Goal: Information Seeking & Learning: Compare options

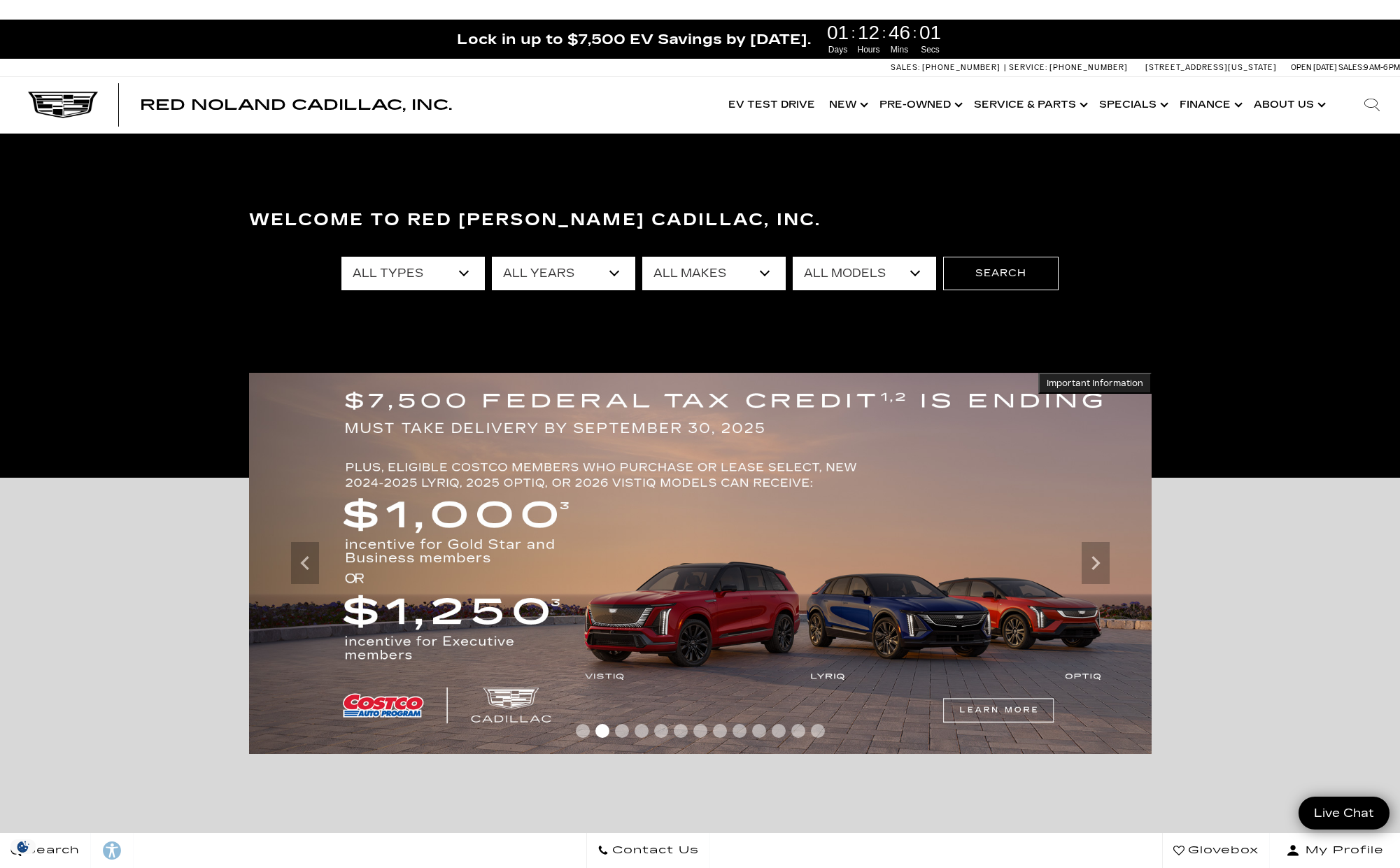
click at [857, 104] on link "Show New" at bounding box center [847, 104] width 50 height 56
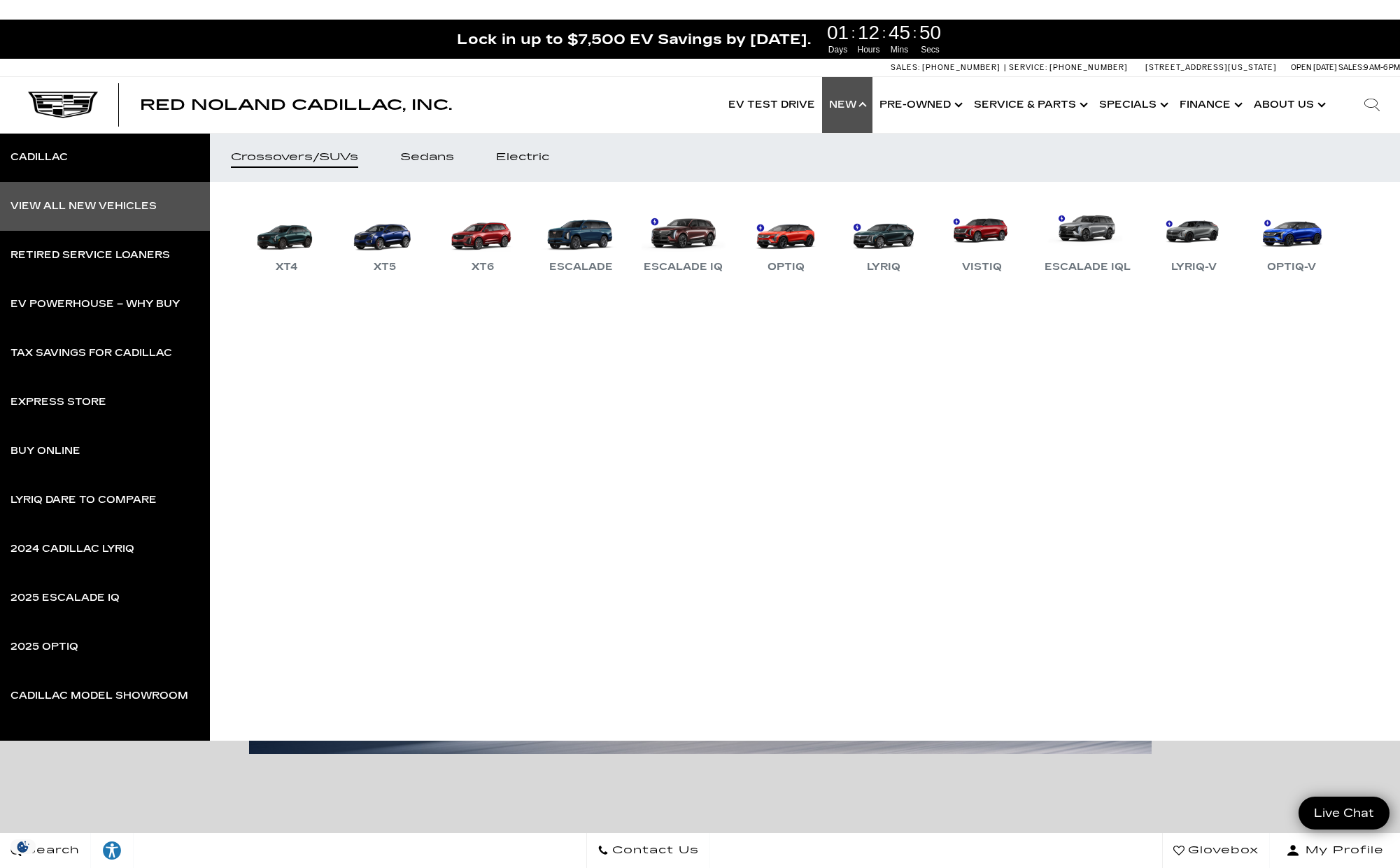
click at [99, 201] on div "View All New Vehicles" at bounding box center [84, 206] width 146 height 10
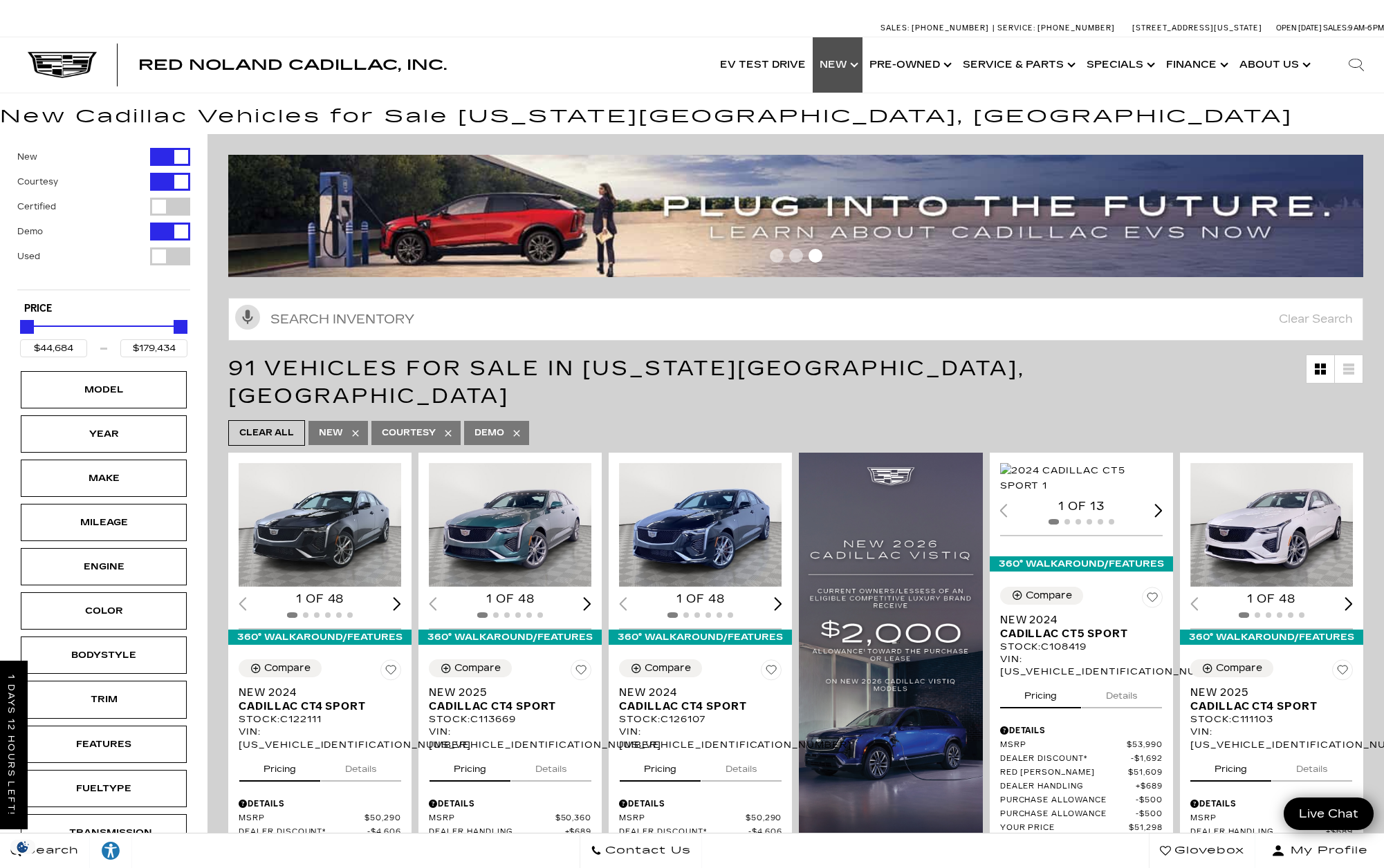
click at [848, 64] on link "Show New" at bounding box center [837, 64] width 50 height 55
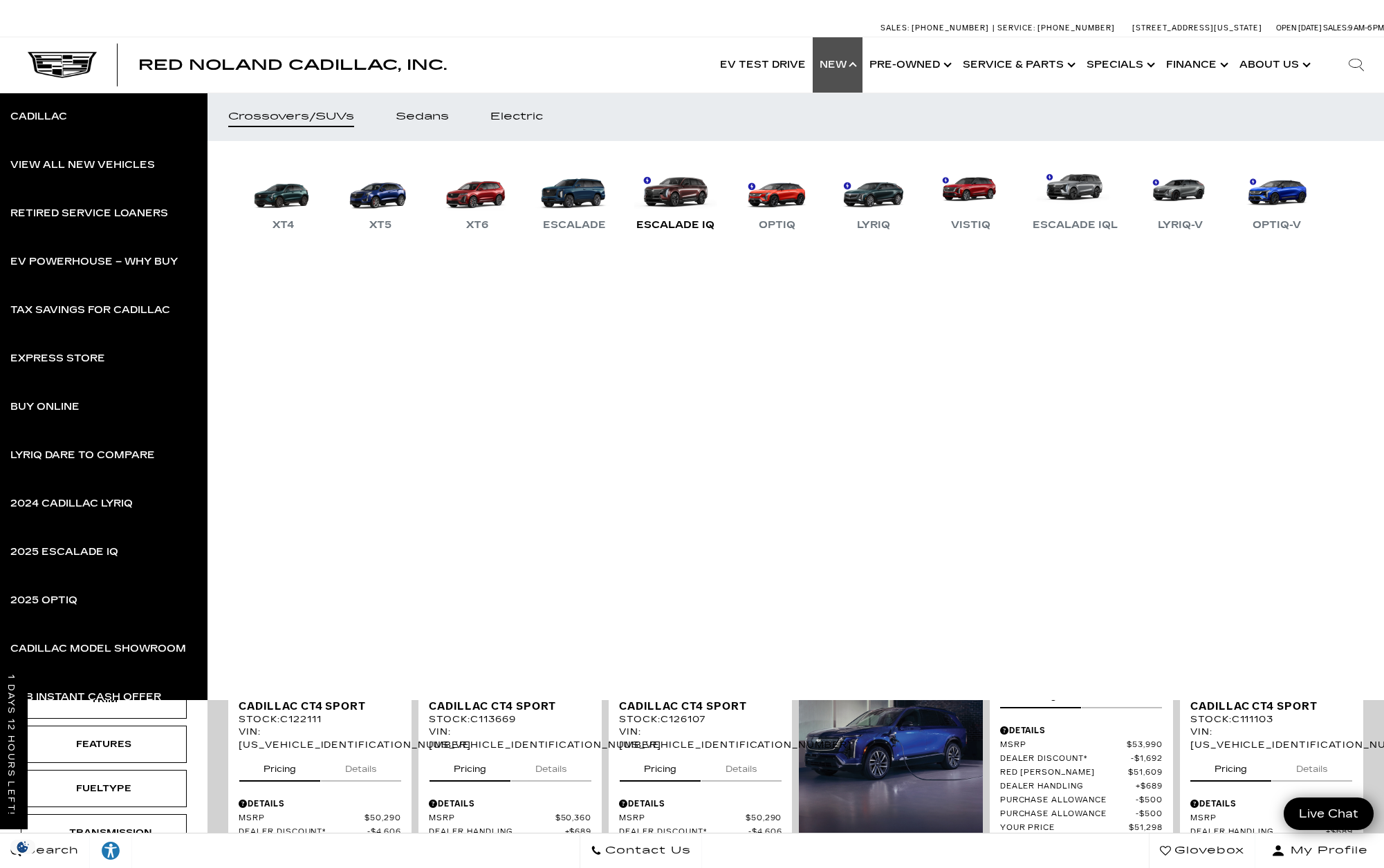
click at [686, 193] on link "Escalade IQ" at bounding box center [675, 198] width 92 height 72
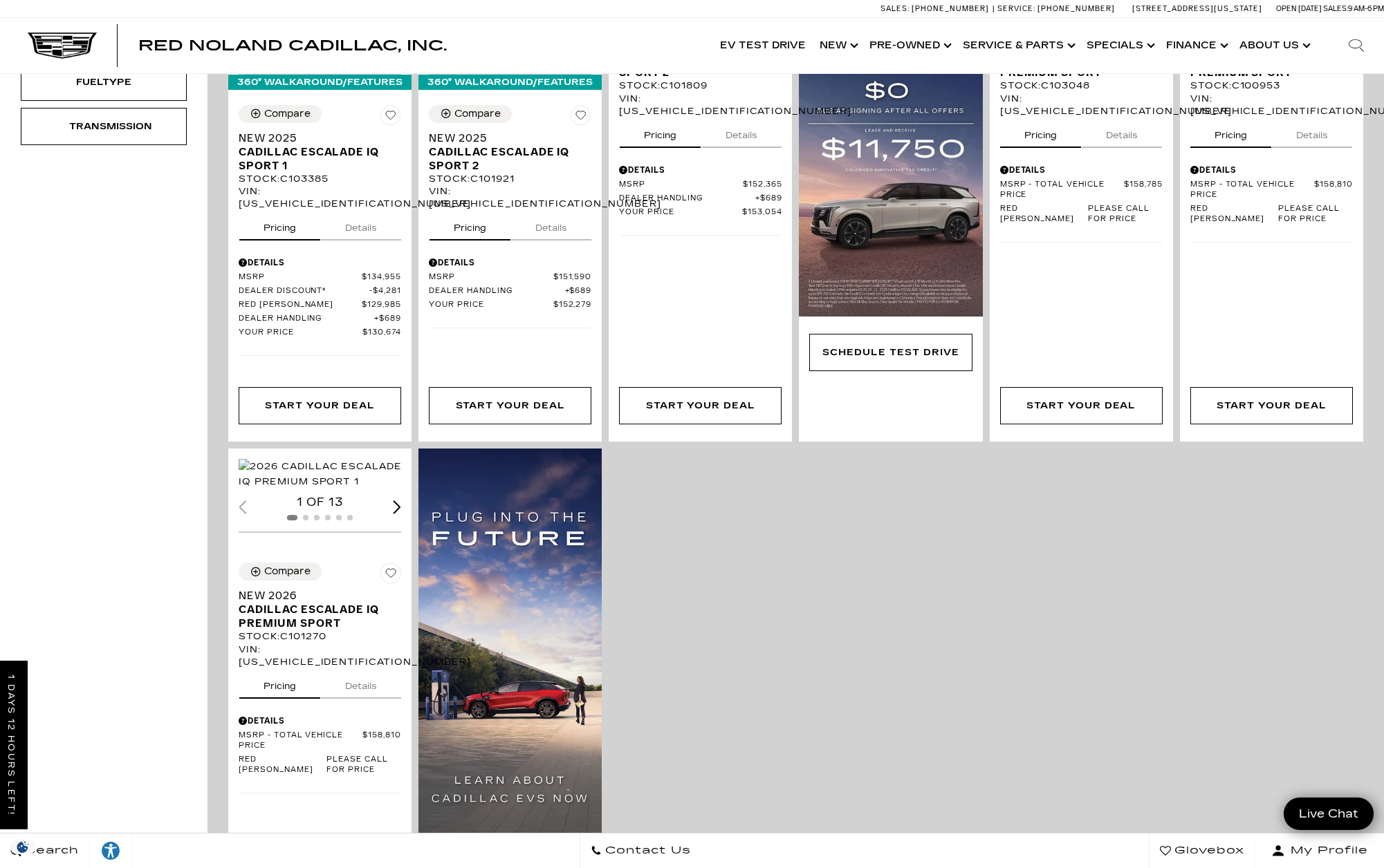
scroll to position [572, 0]
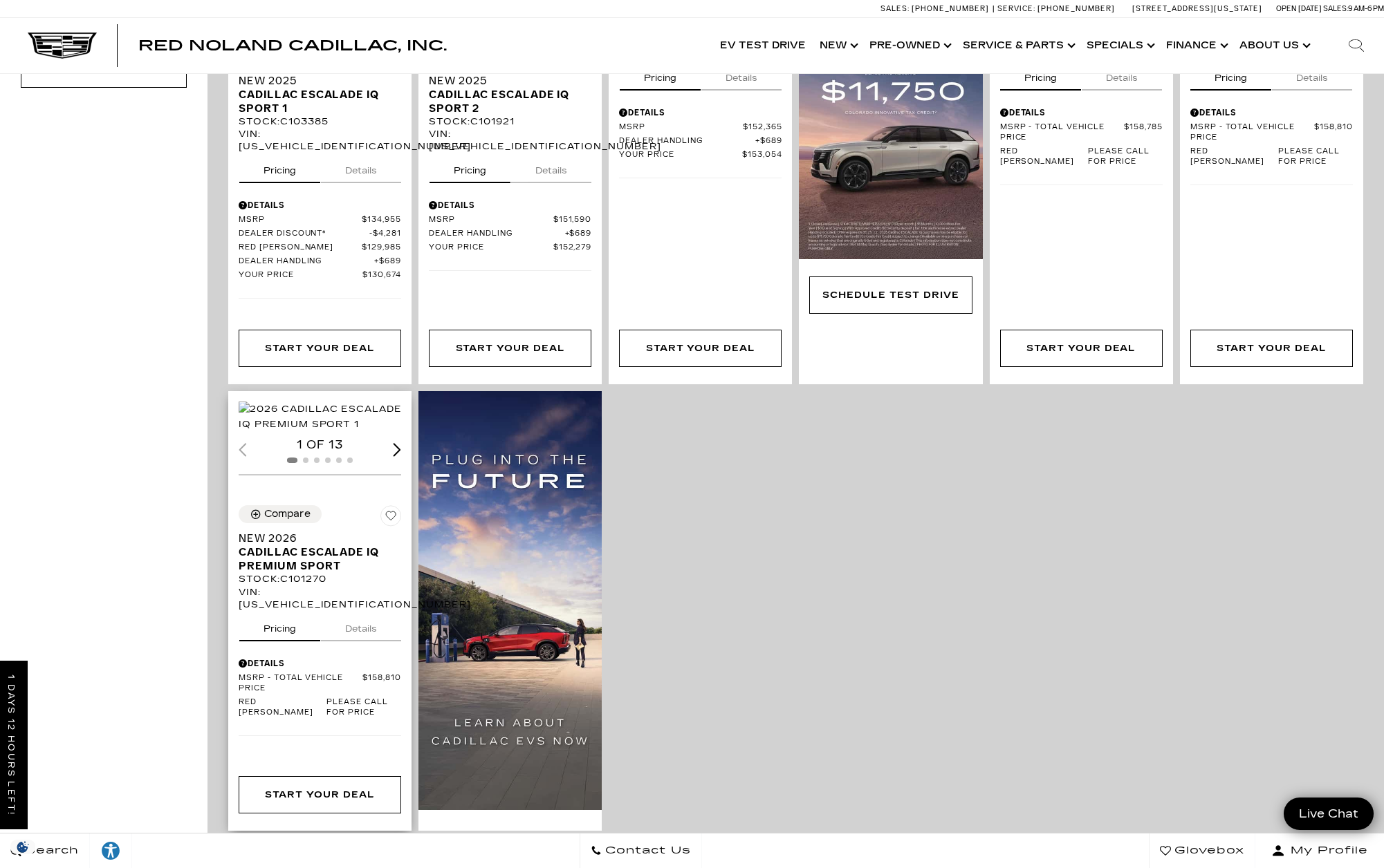
click at [321, 410] on img "1 / 2" at bounding box center [321, 417] width 164 height 30
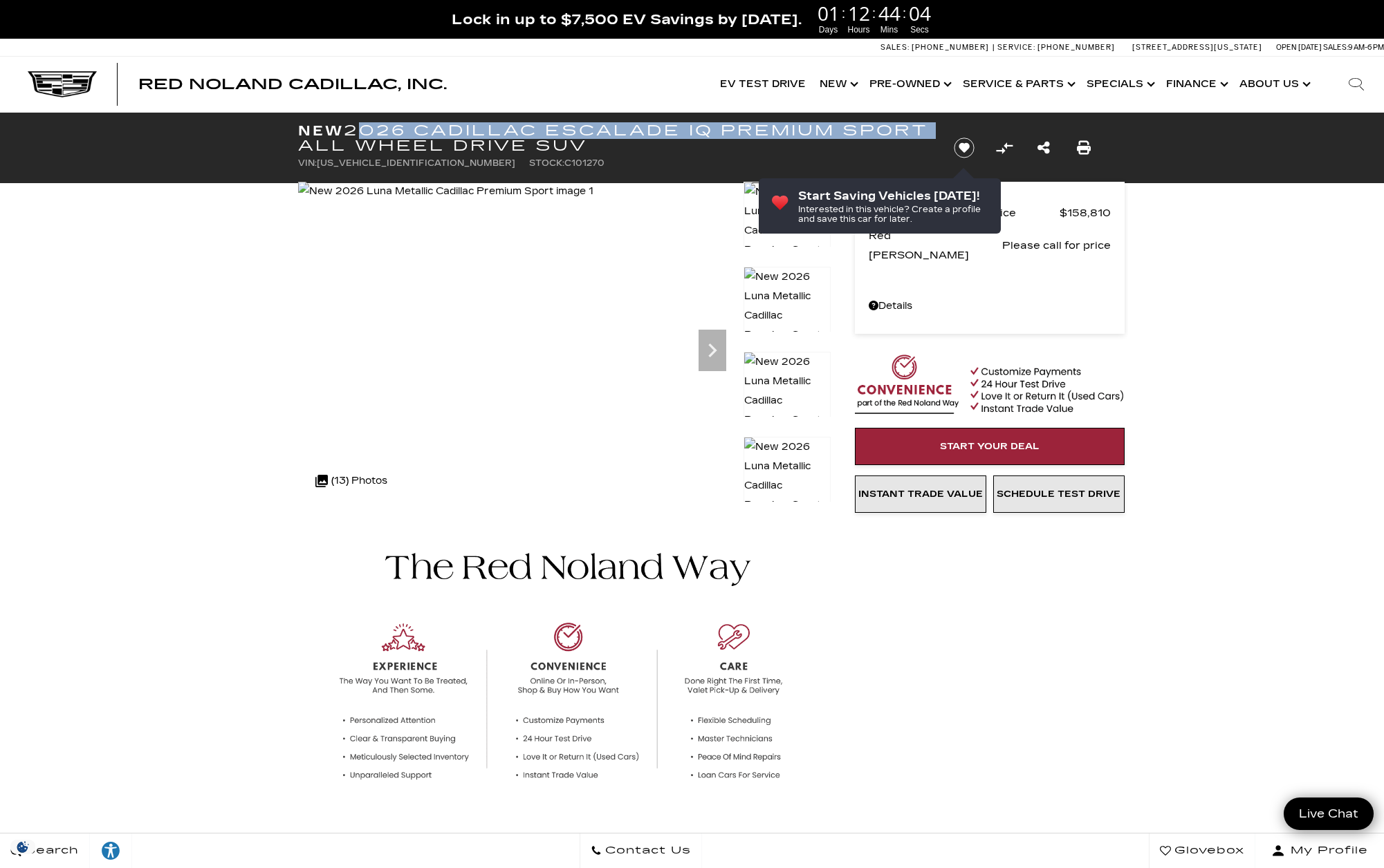
click at [379, 151] on h1 "New 2026 Cadillac ESCALADE IQ Premium Sport All Wheel Drive SUV" at bounding box center [615, 138] width 633 height 30
copy h1 "2026 Cadillac ESCALADE IQ Premium Sport"
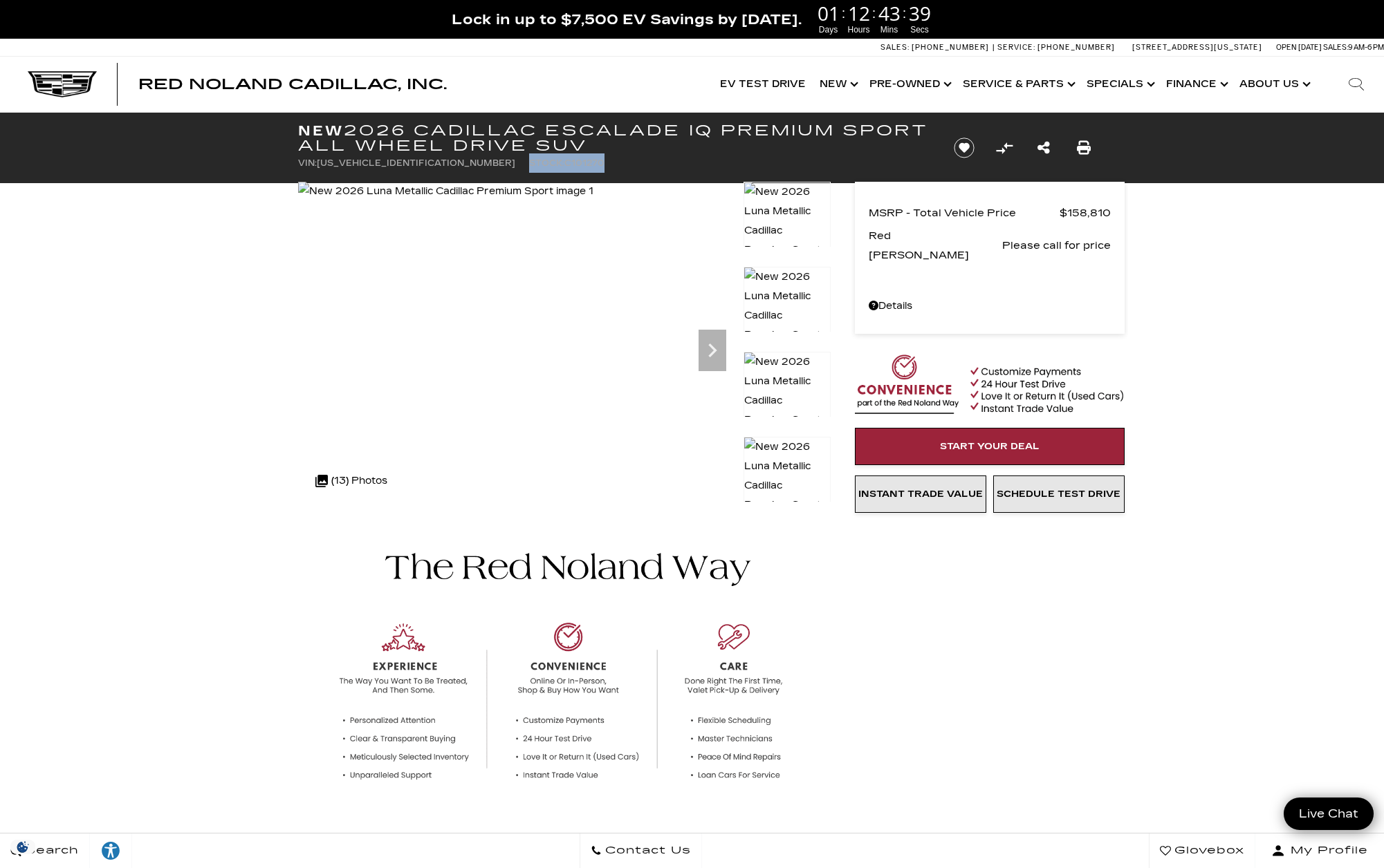
drag, startPoint x: 433, startPoint y: 164, endPoint x: 520, endPoint y: 166, distance: 87.0
click at [520, 166] on ul "VIN: 1GYTEFKL6TU101270 Stock: C101270" at bounding box center [615, 163] width 633 height 19
copy li "Stock: C101270"
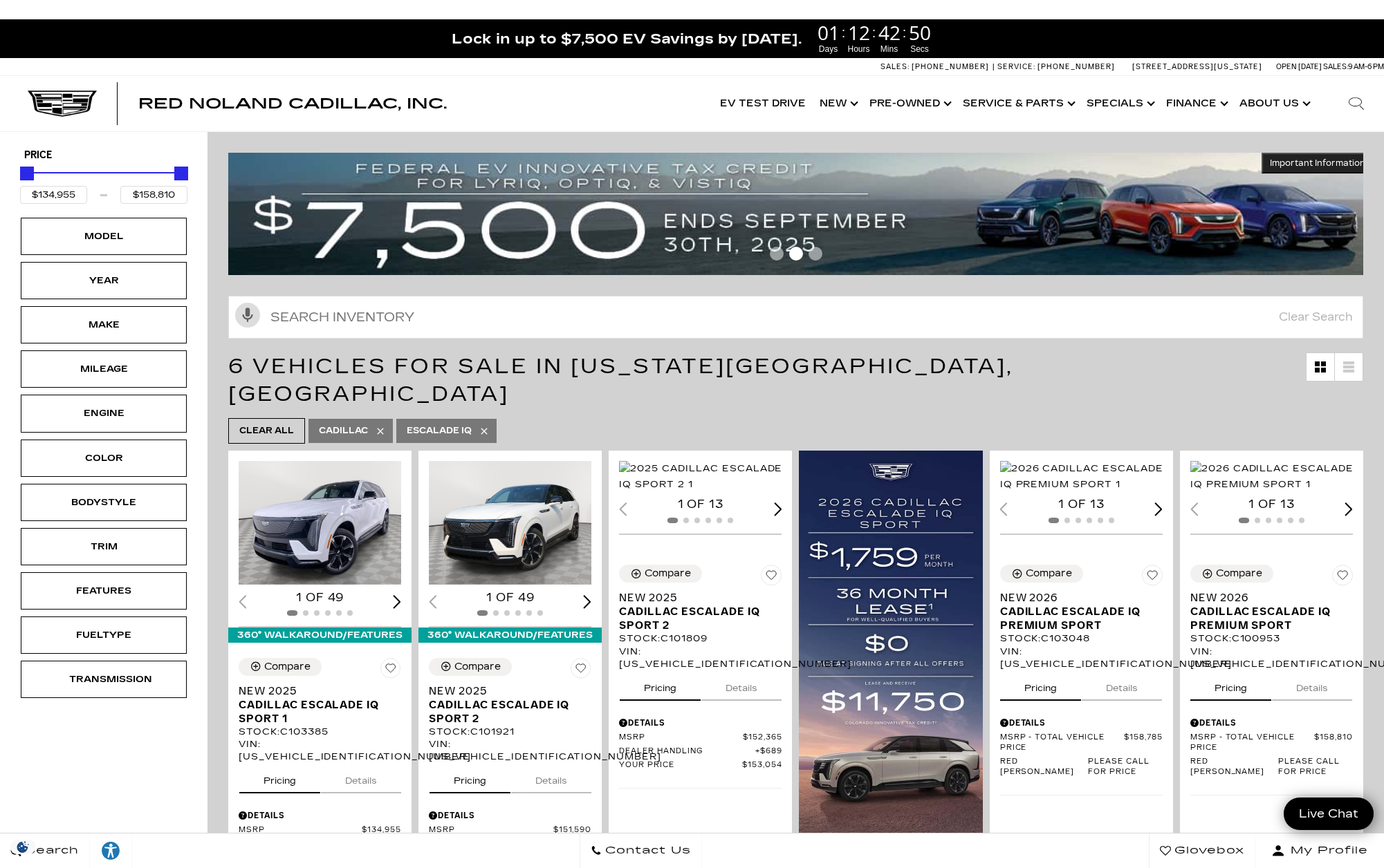
scroll to position [484, 0]
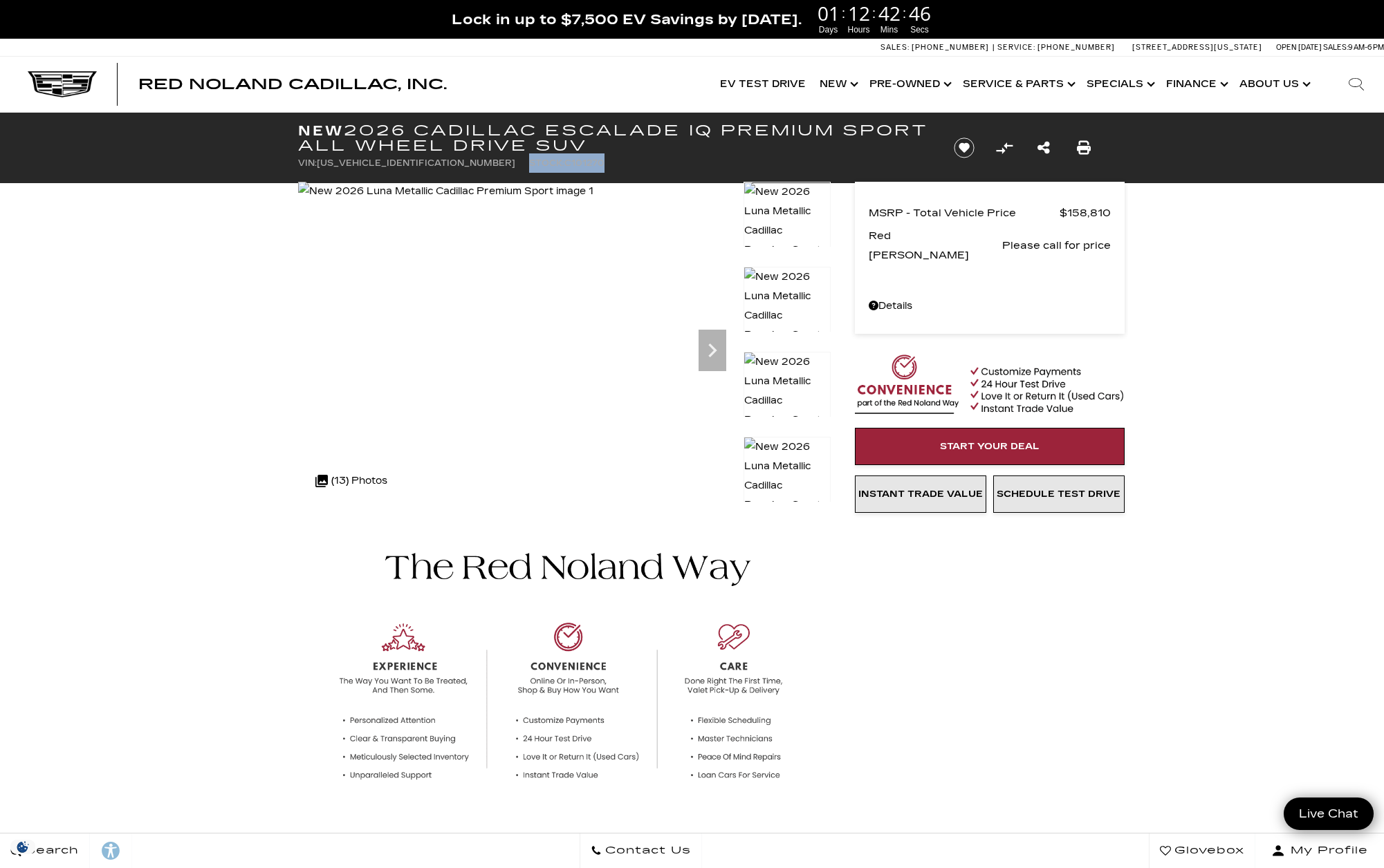
drag, startPoint x: 0, startPoint y: 0, endPoint x: 566, endPoint y: 172, distance: 591.6
click at [571, 170] on ul "VIN: 1GYTEFKL6TU101270 Stock: C101270" at bounding box center [615, 163] width 633 height 19
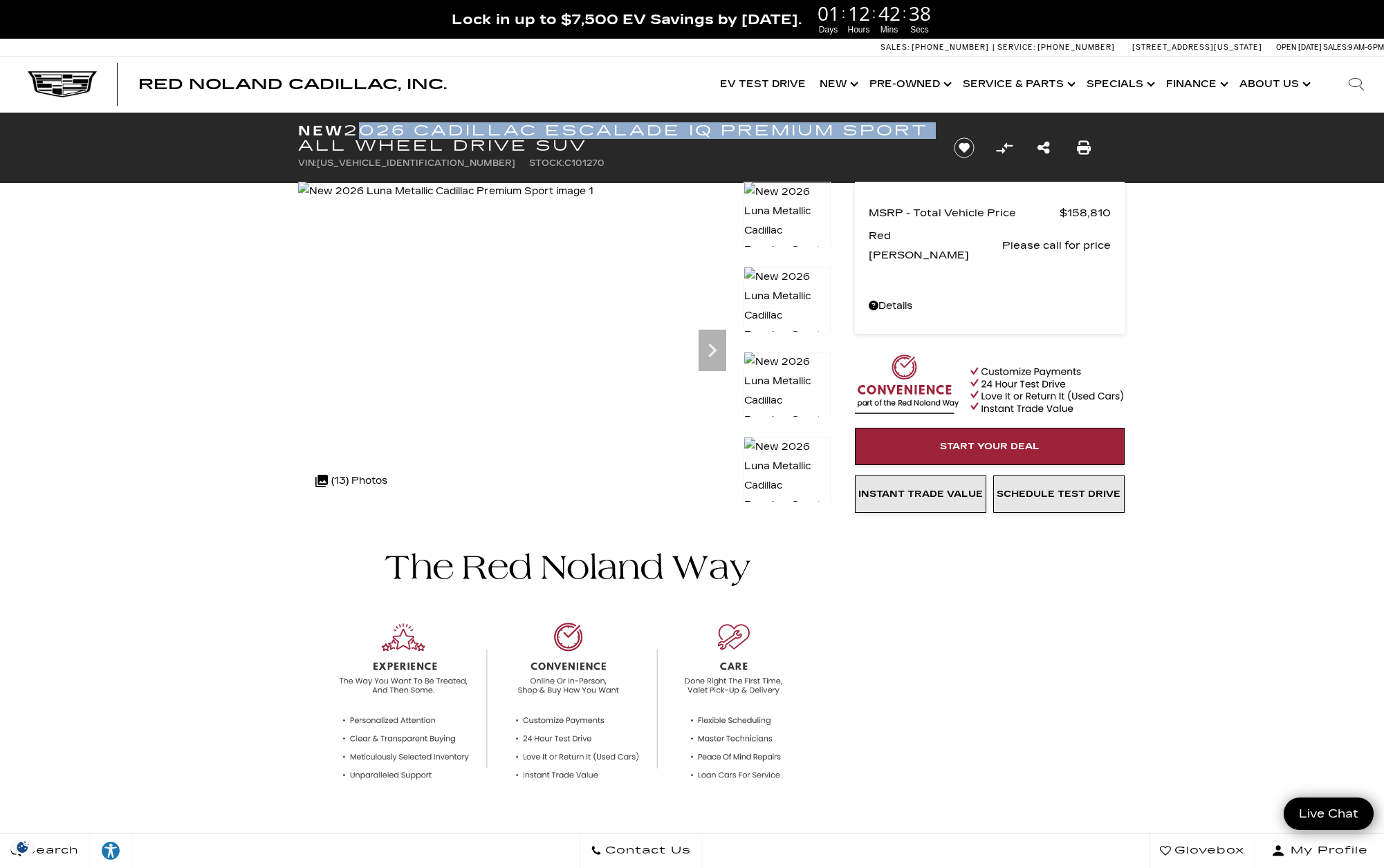
drag, startPoint x: 353, startPoint y: 128, endPoint x: 386, endPoint y: 150, distance: 39.7
click at [386, 150] on h1 "New 2026 Cadillac ESCALADE IQ Premium Sport All Wheel Drive SUV" at bounding box center [615, 138] width 633 height 30
copy h1 "2026 Cadillac ESCALADE IQ Premium Sport"
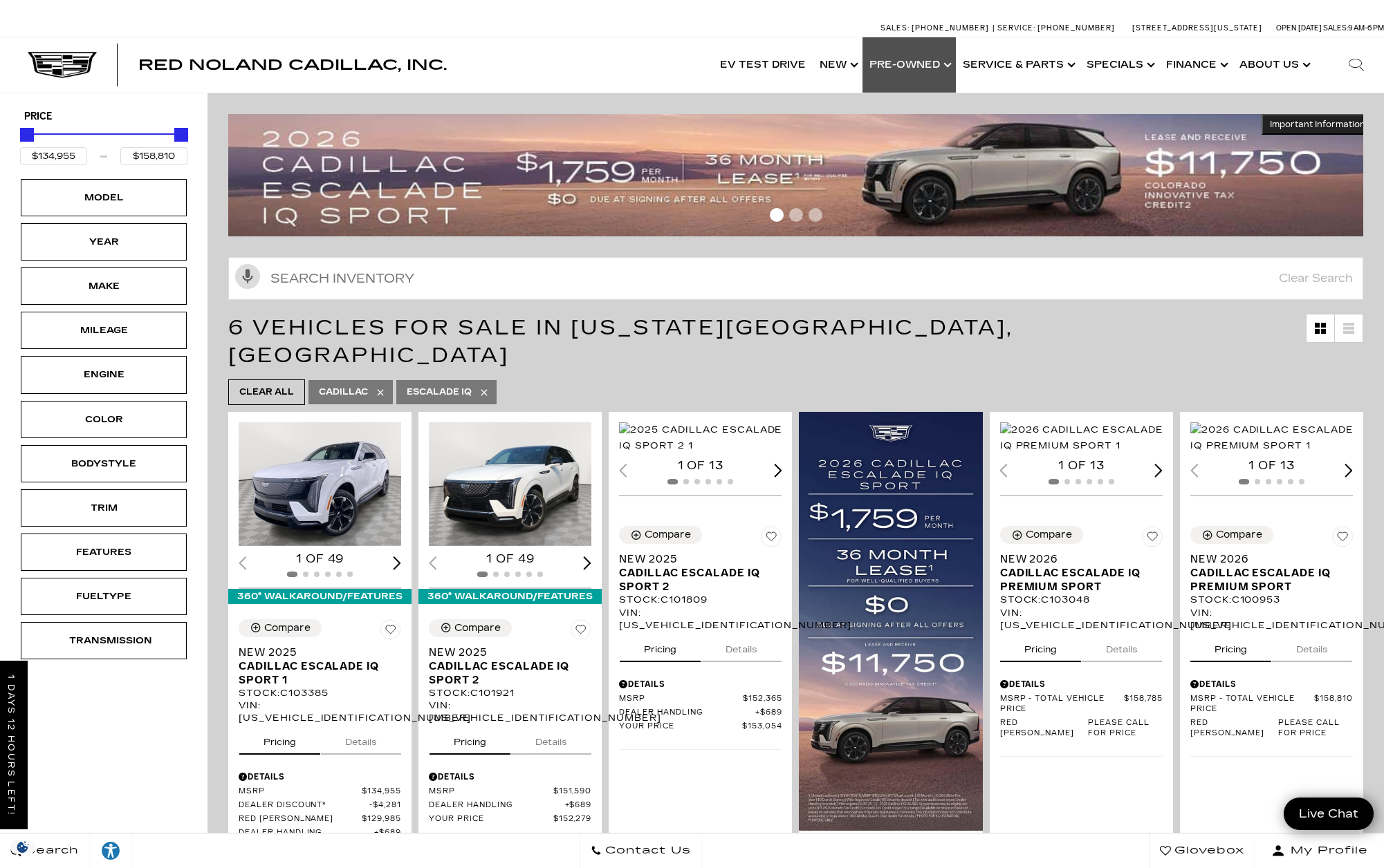
click at [933, 59] on link "Show Pre-Owned" at bounding box center [909, 64] width 93 height 55
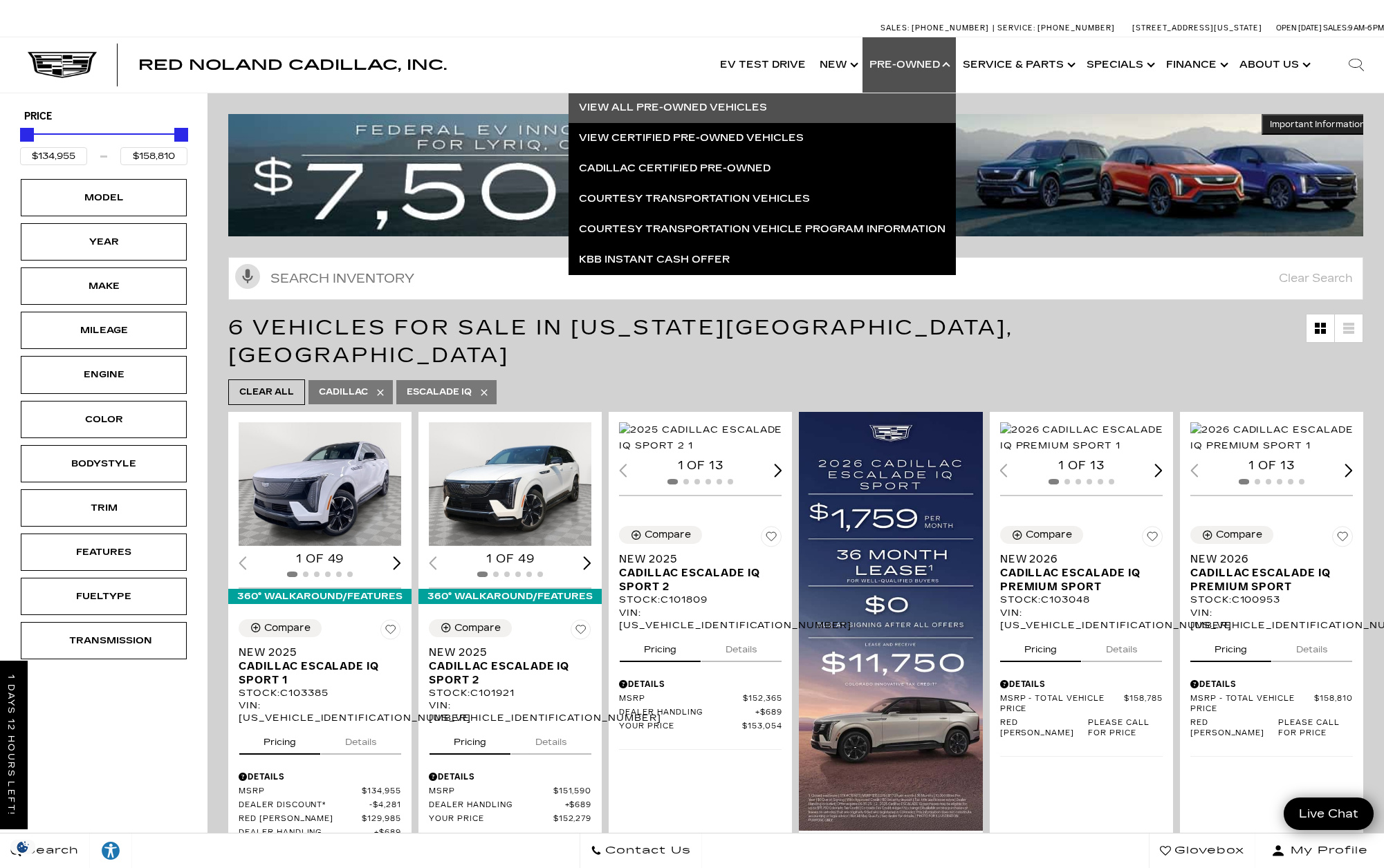
click at [744, 107] on link "View All Pre-Owned Vehicles" at bounding box center [761, 107] width 388 height 30
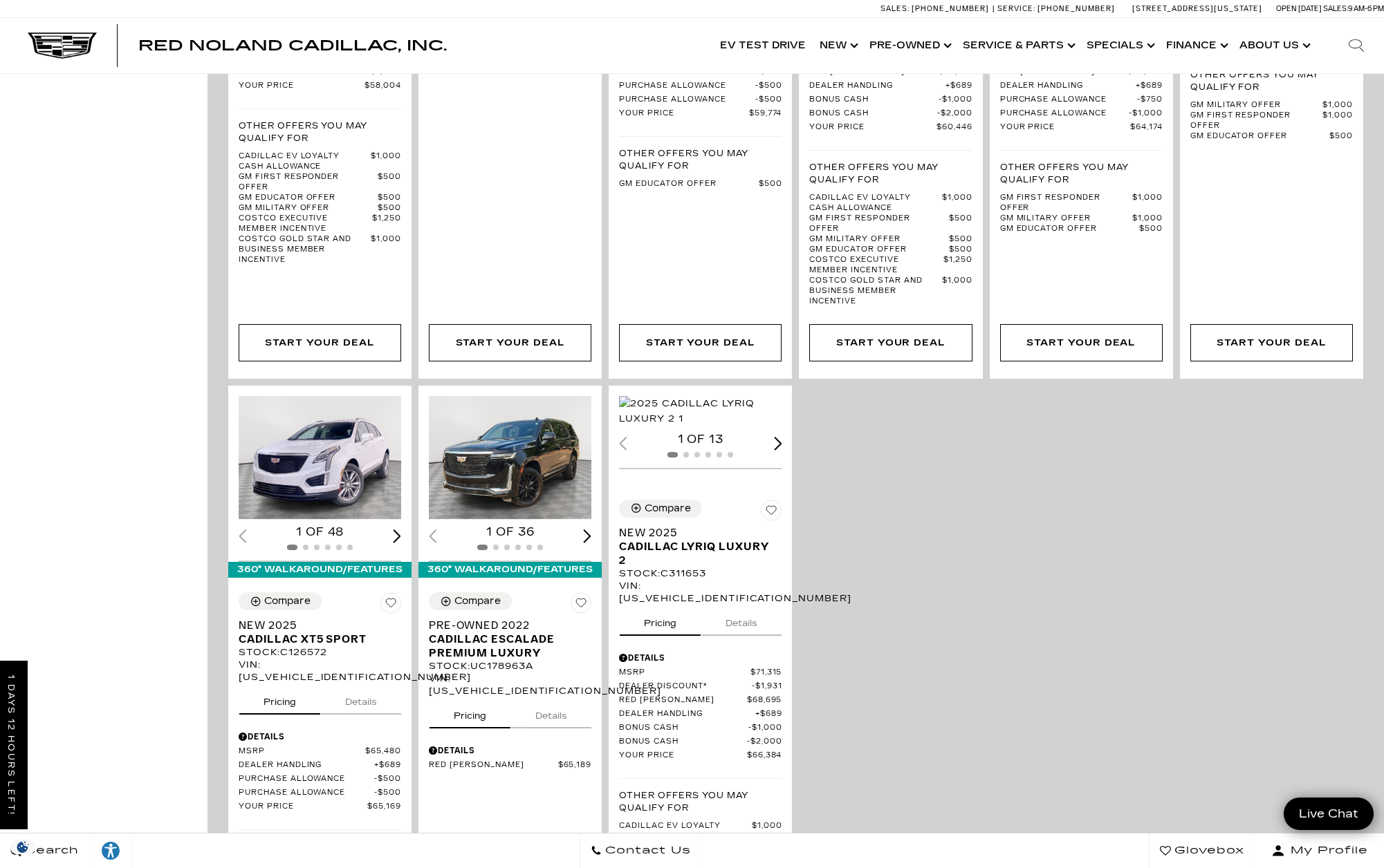
scroll to position [2141, 0]
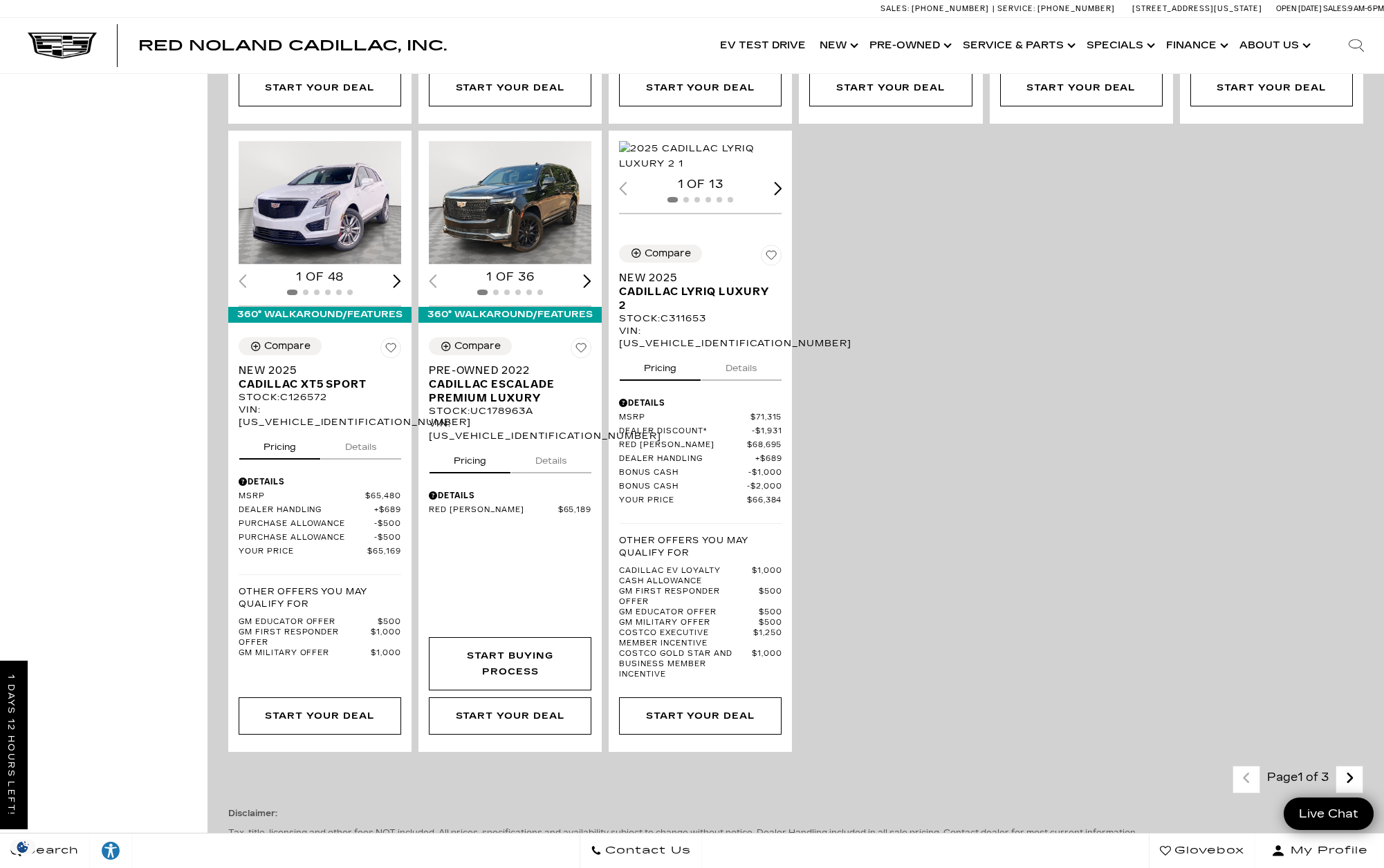
click at [1353, 767] on link "Next - Page" at bounding box center [1349, 779] width 30 height 24
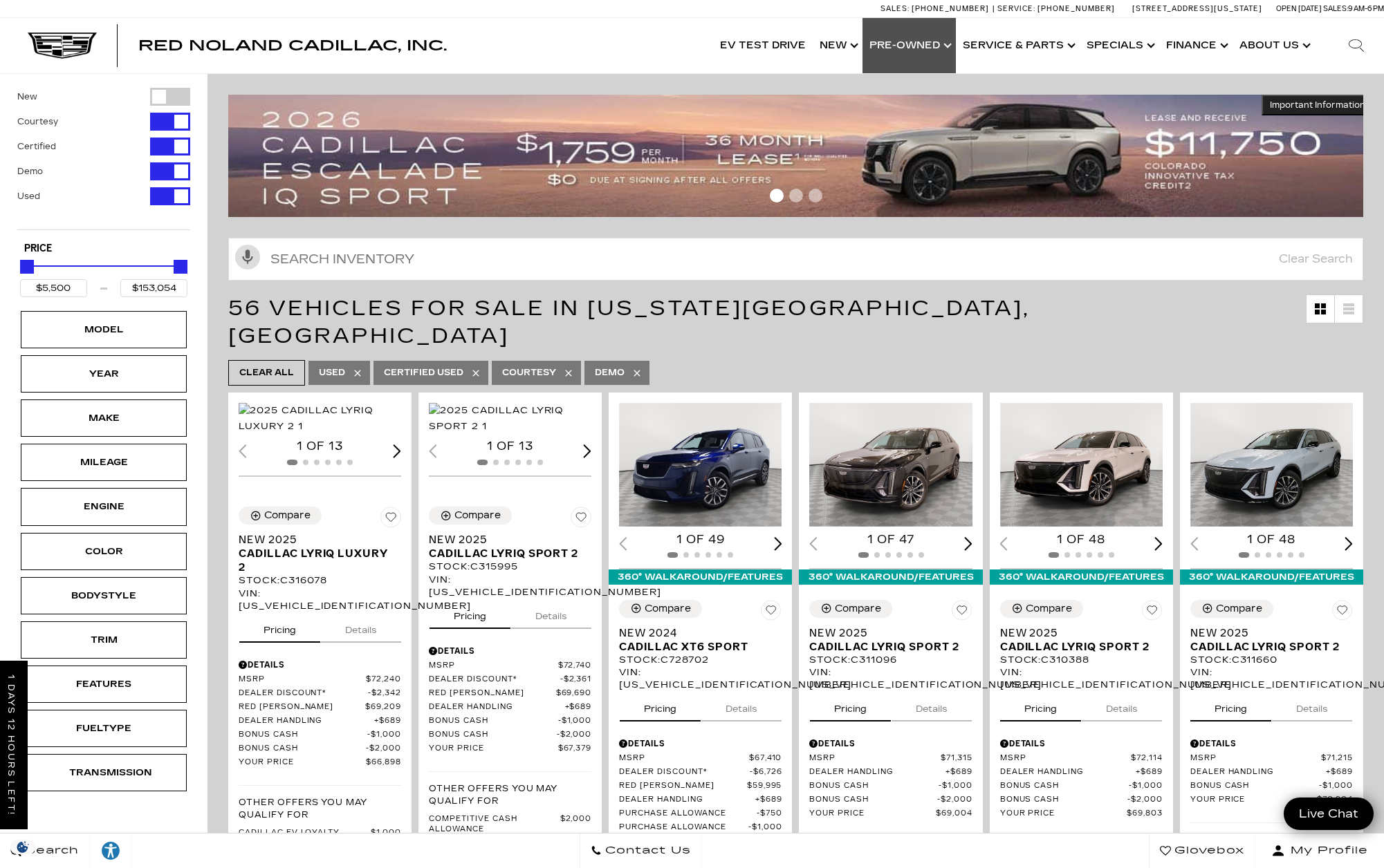
click at [928, 45] on link "Show Pre-Owned" at bounding box center [909, 46] width 93 height 55
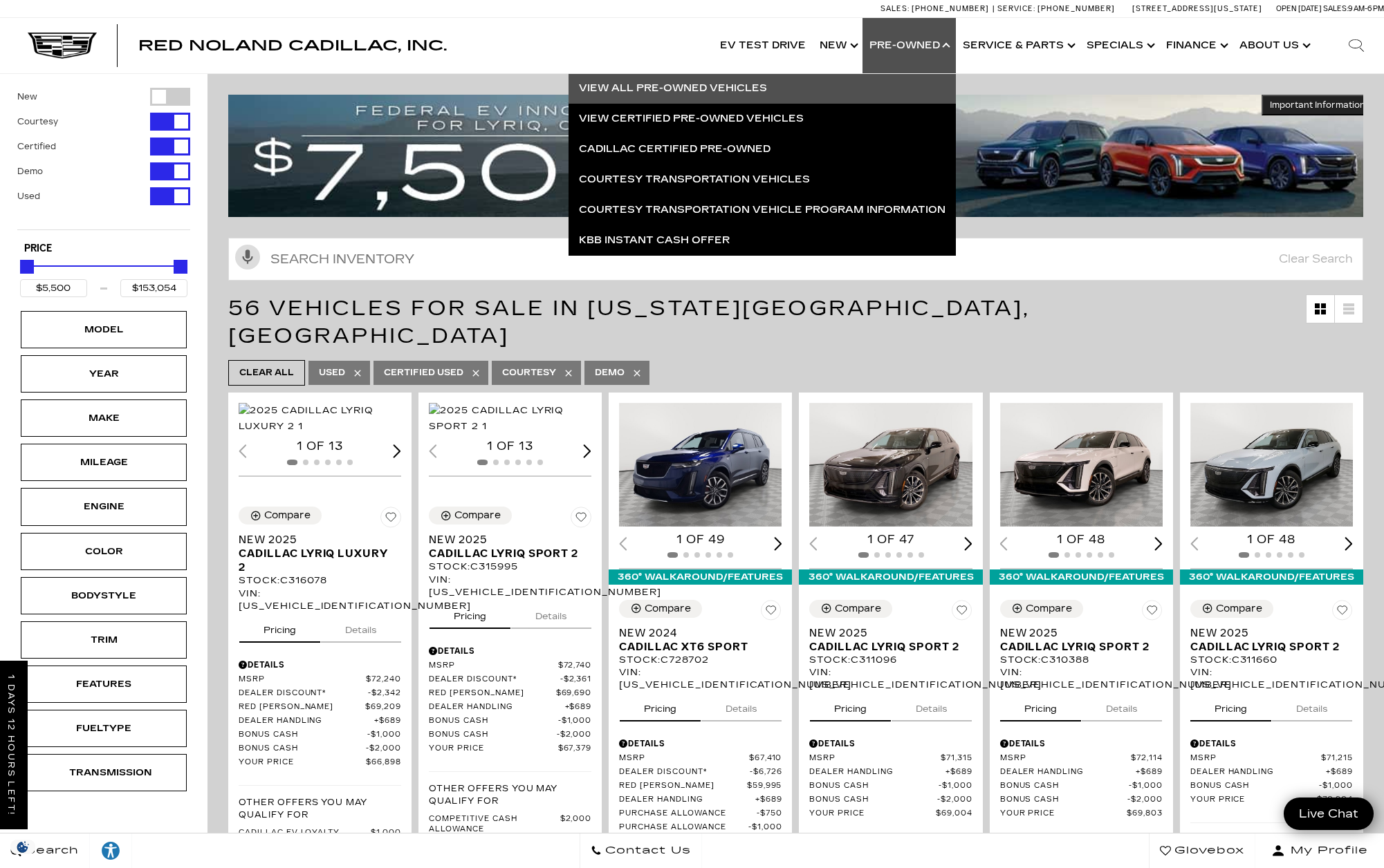
click at [706, 92] on link "View All Pre-Owned Vehicles" at bounding box center [761, 87] width 388 height 30
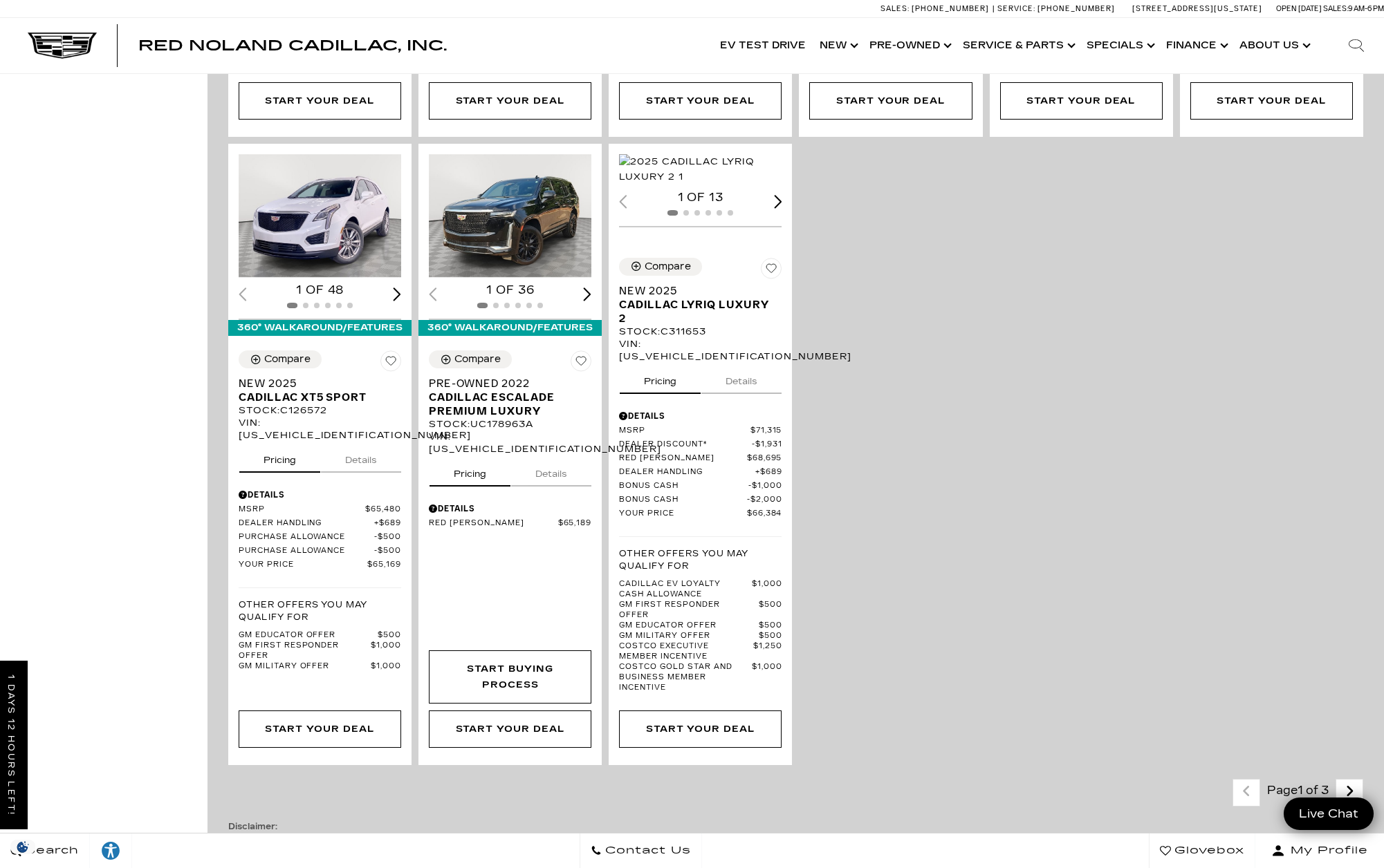
scroll to position [2206, 0]
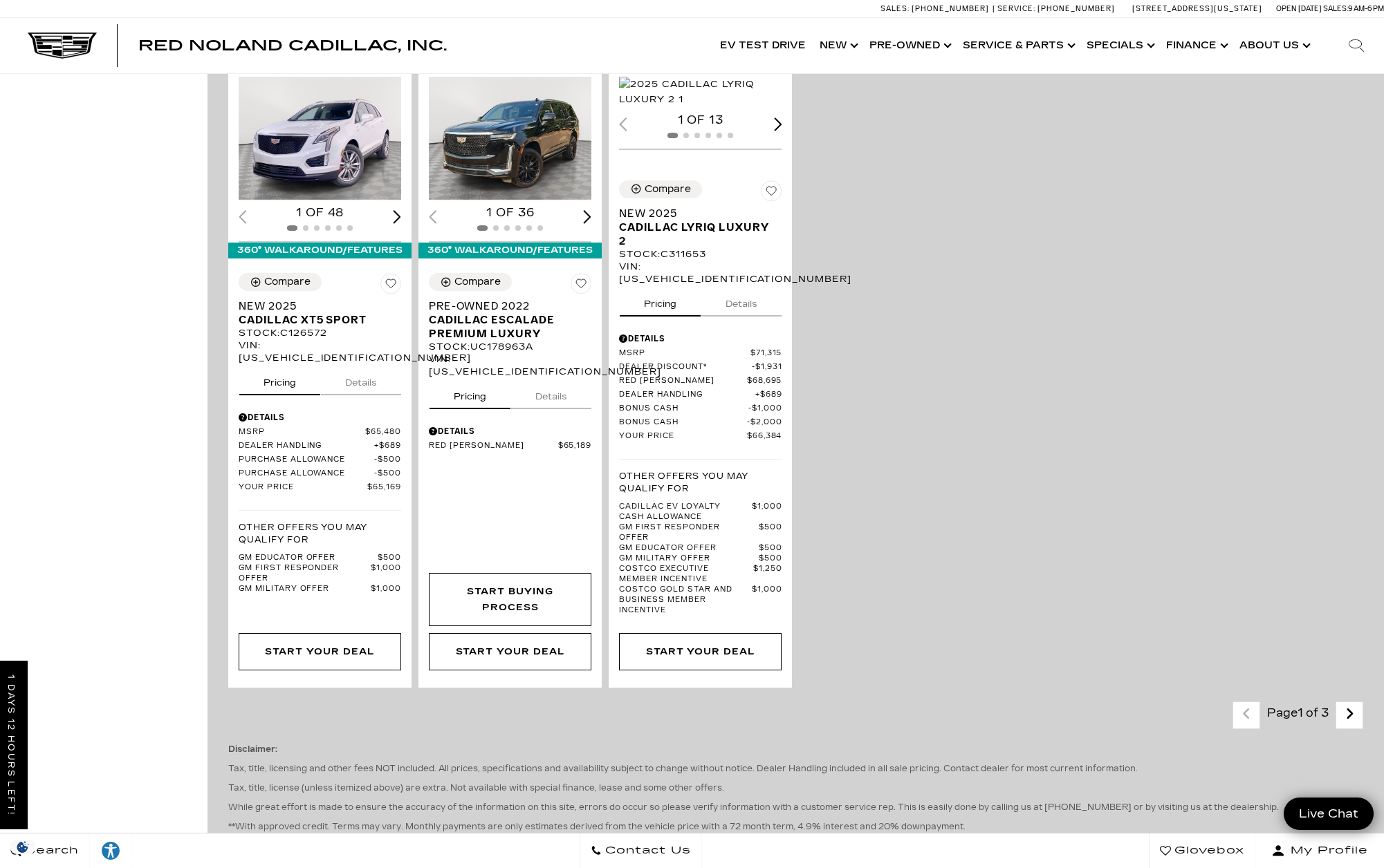
click at [1354, 703] on icon "next page" at bounding box center [1349, 714] width 9 height 22
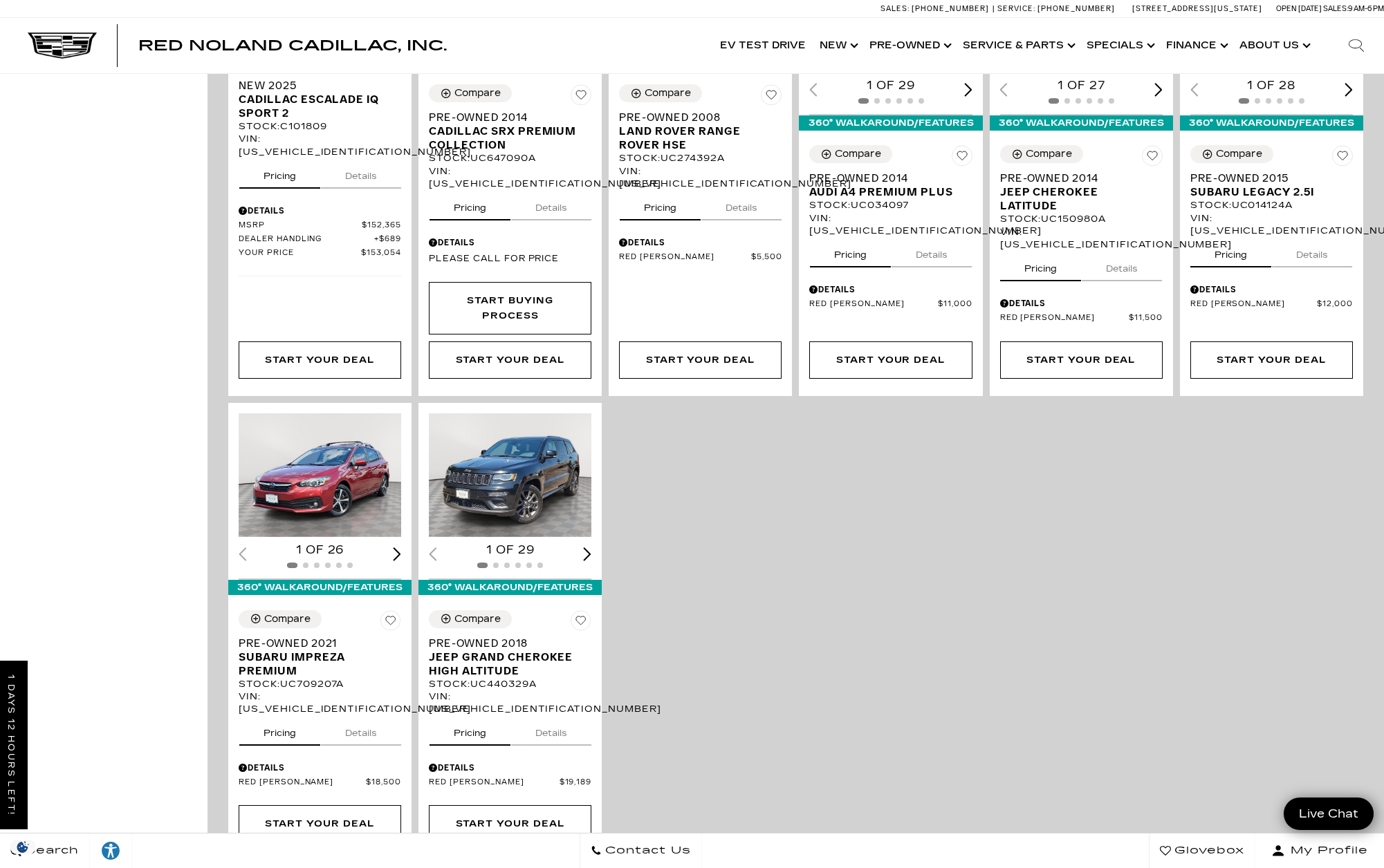
scroll to position [1890, 0]
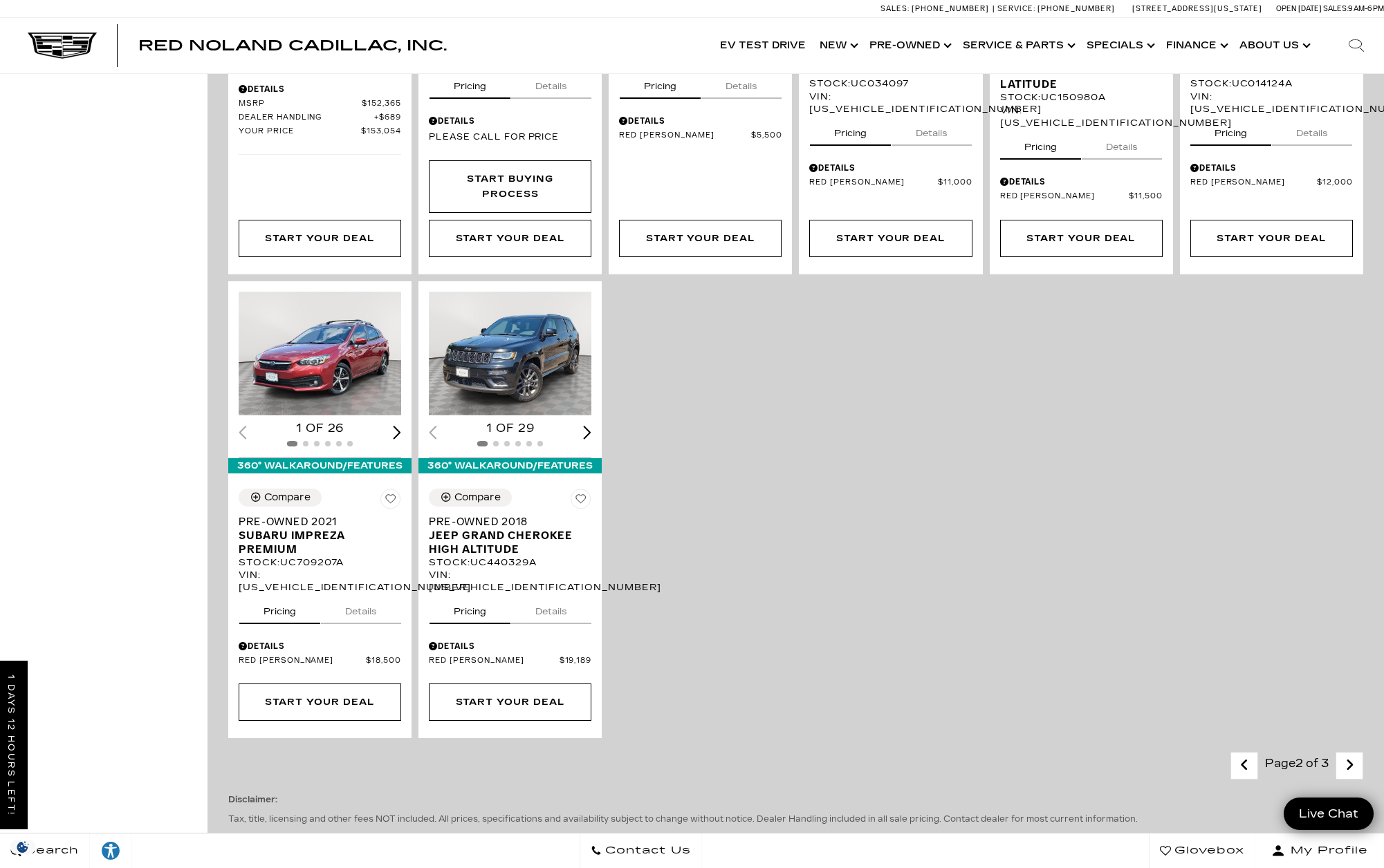
click at [1354, 754] on icon "next page" at bounding box center [1349, 765] width 9 height 22
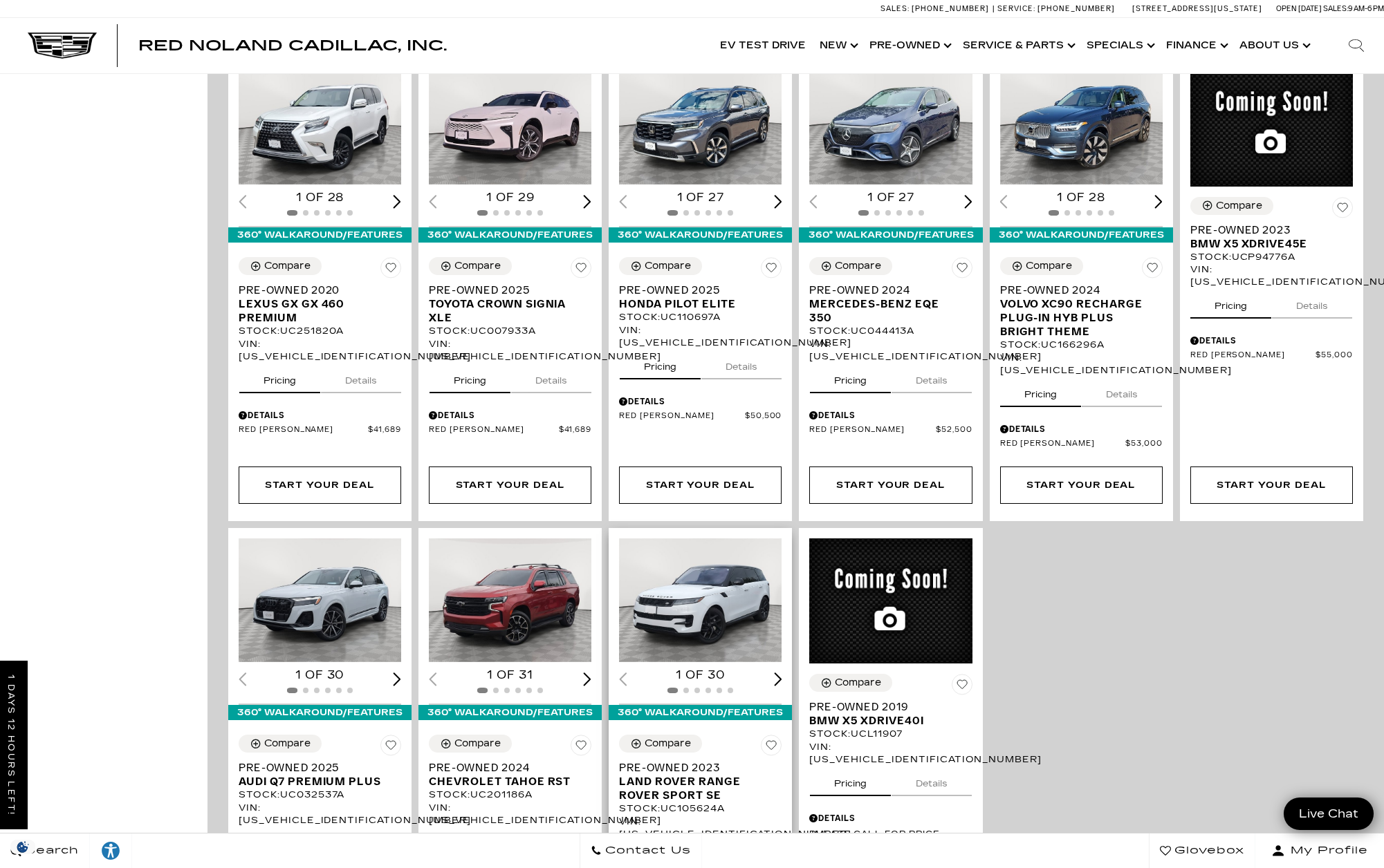
scroll to position [899, 0]
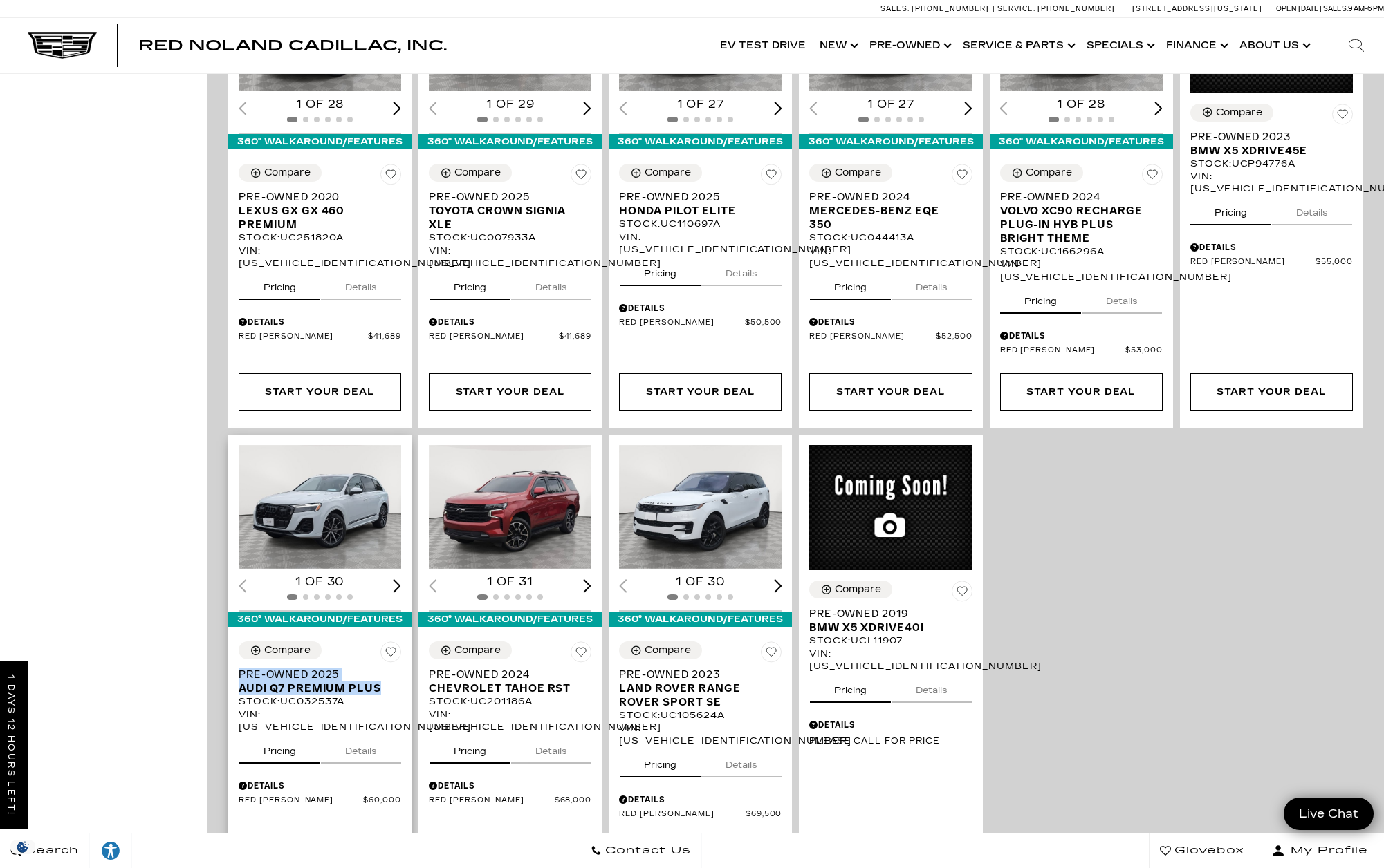
drag, startPoint x: 235, startPoint y: 617, endPoint x: 387, endPoint y: 634, distance: 152.9
click at [387, 634] on div "Compare Pre-Owned 2025 Audi Q7 Premium Plus Stock : UC032537A VIN: [US_VEHICLE_…" at bounding box center [320, 723] width 184 height 185
copy h2 "Pre-Owned 2025 Audi Q7 Premium Plus"
drag, startPoint x: 284, startPoint y: 651, endPoint x: 352, endPoint y: 645, distance: 68.3
click at [349, 695] on div "Stock : UC032537A" at bounding box center [320, 701] width 162 height 13
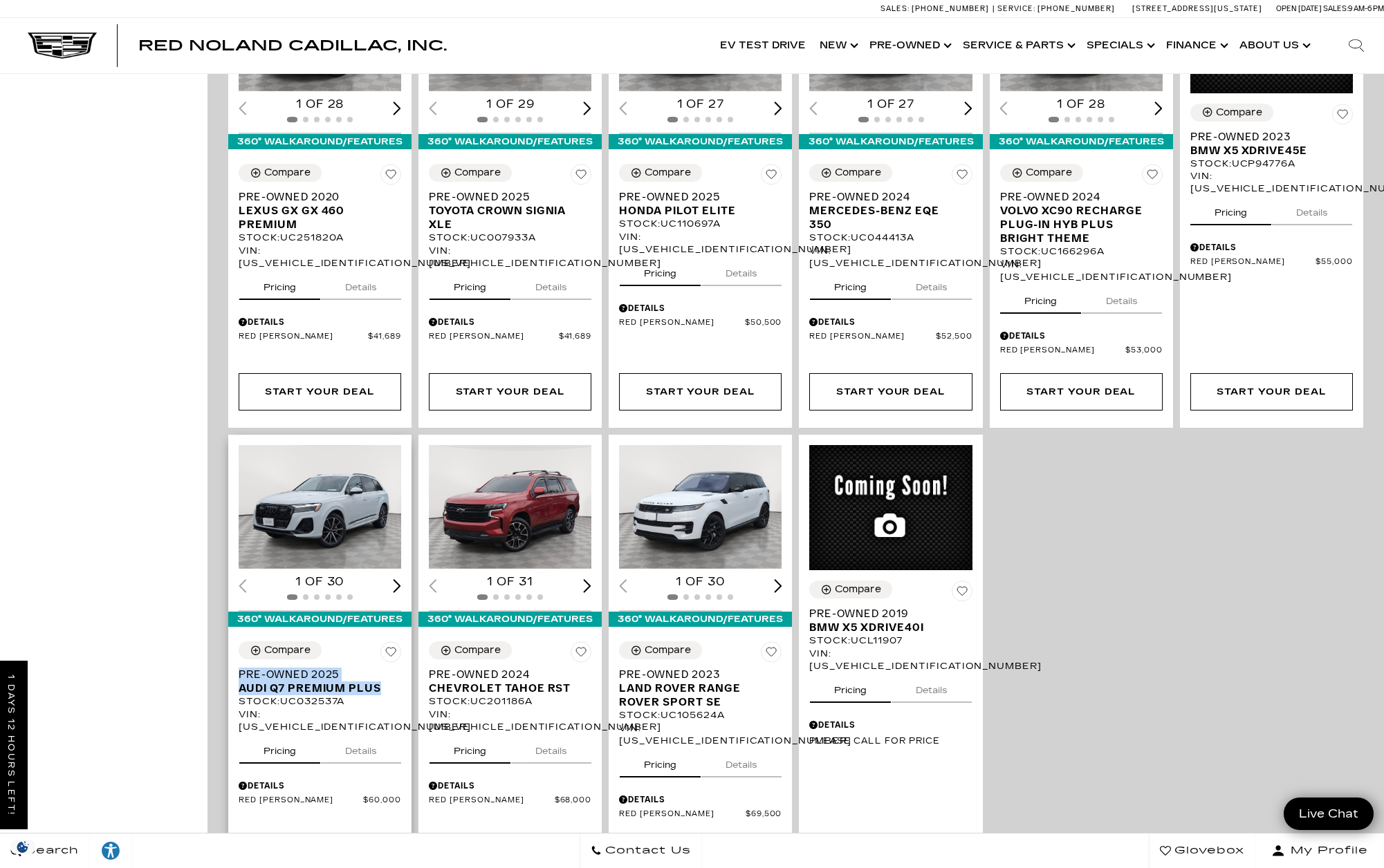
copy div "UC032537A"
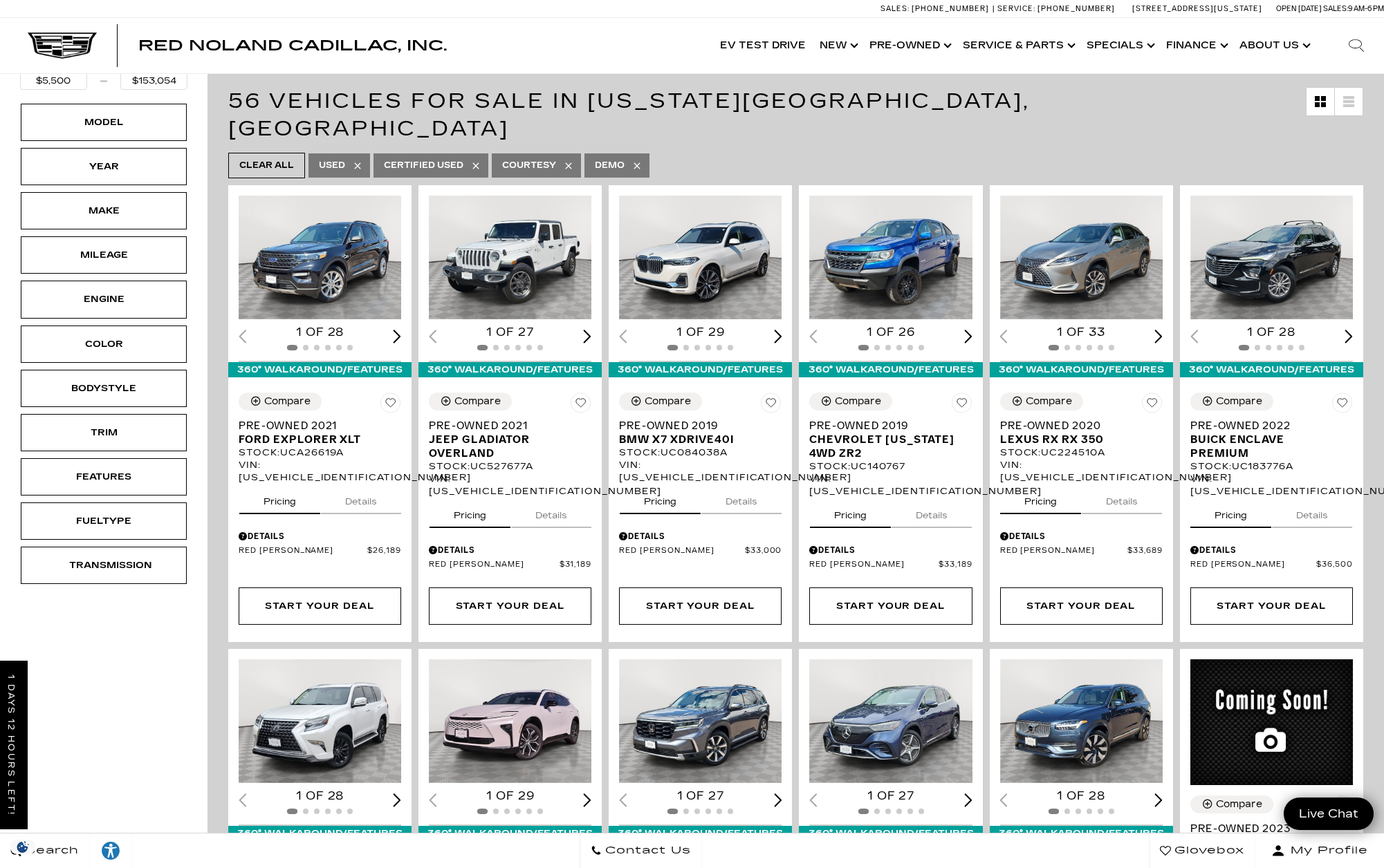
scroll to position [104, 0]
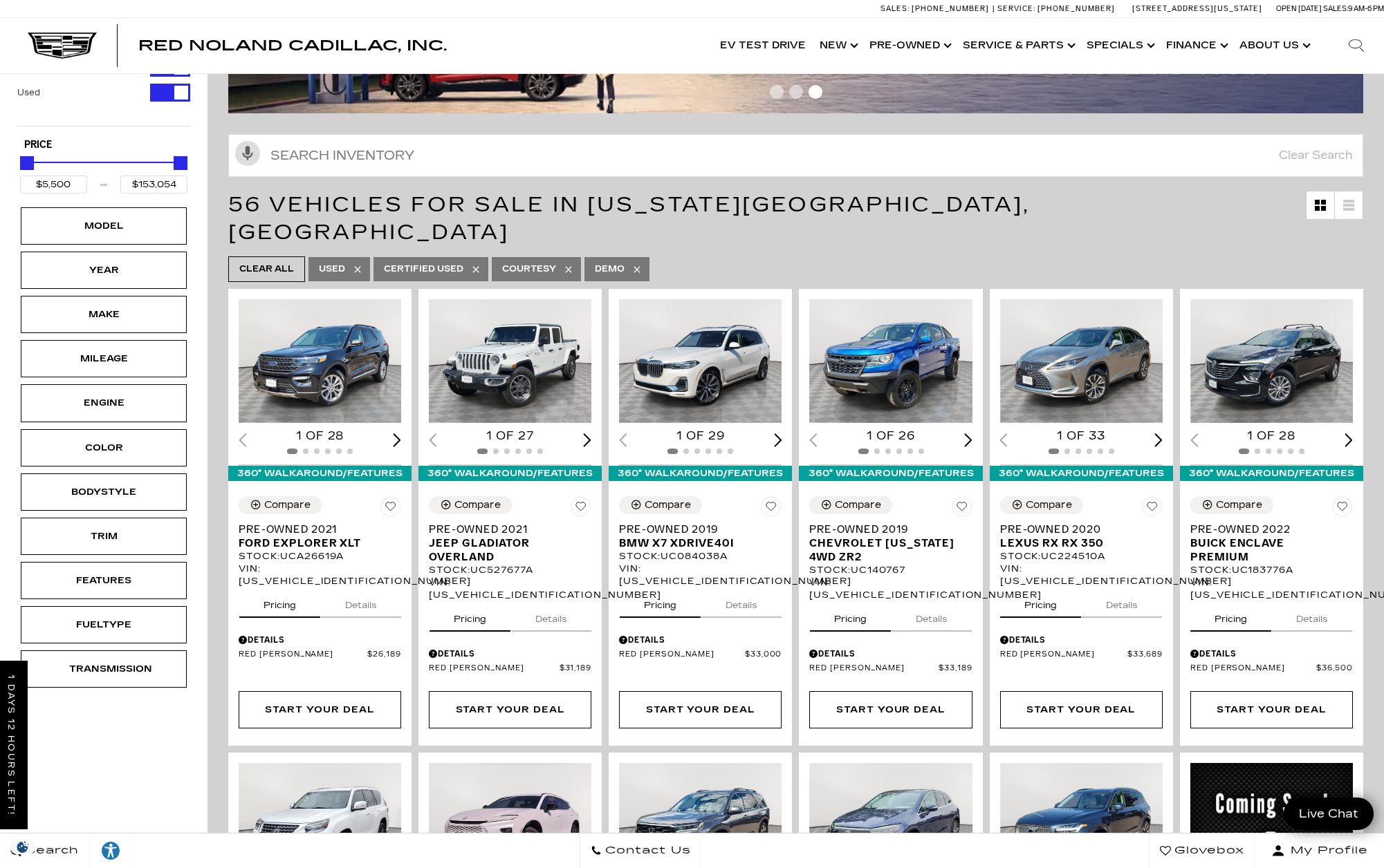
click at [569, 266] on icon at bounding box center [568, 269] width 6 height 6
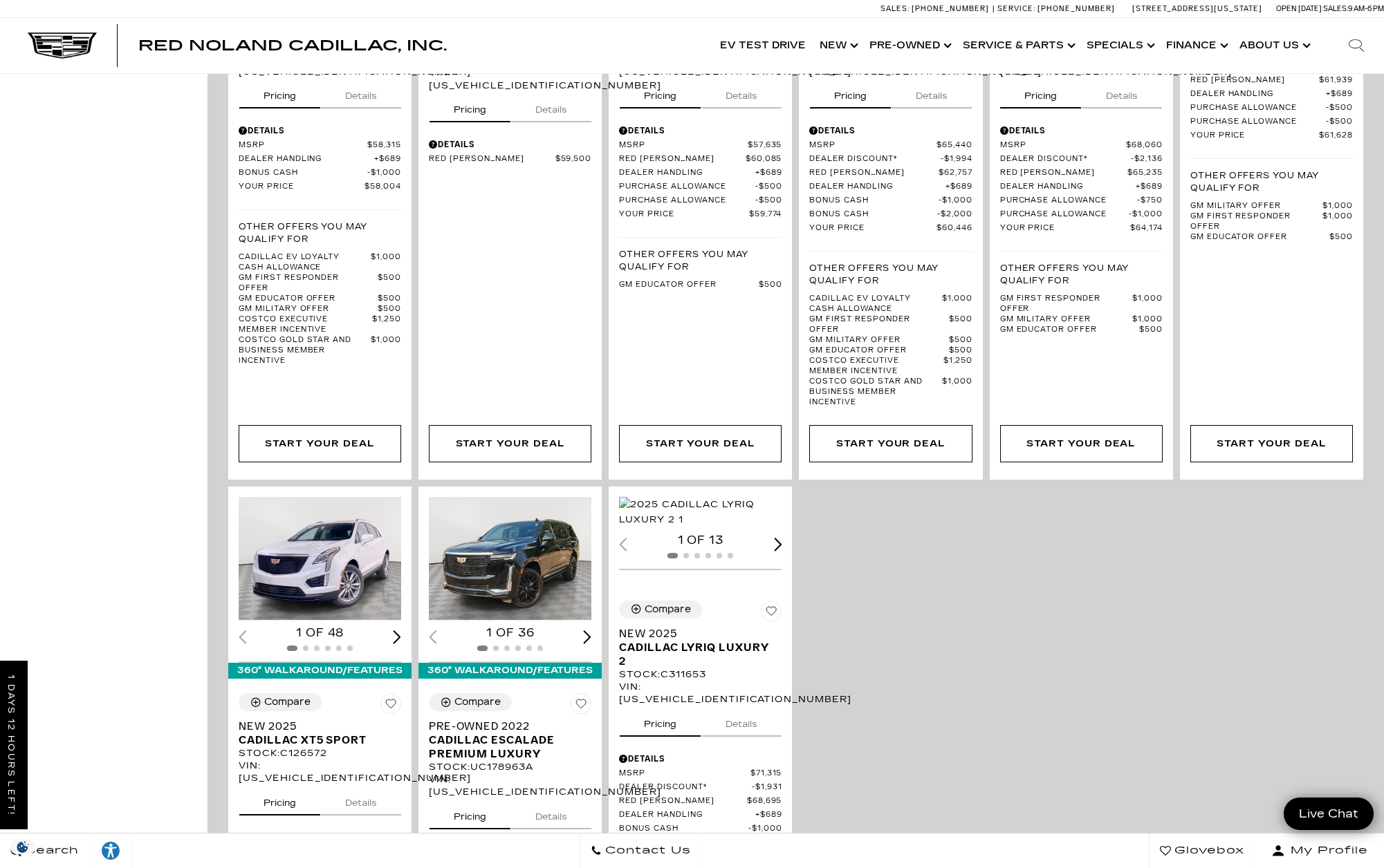
scroll to position [1805, 0]
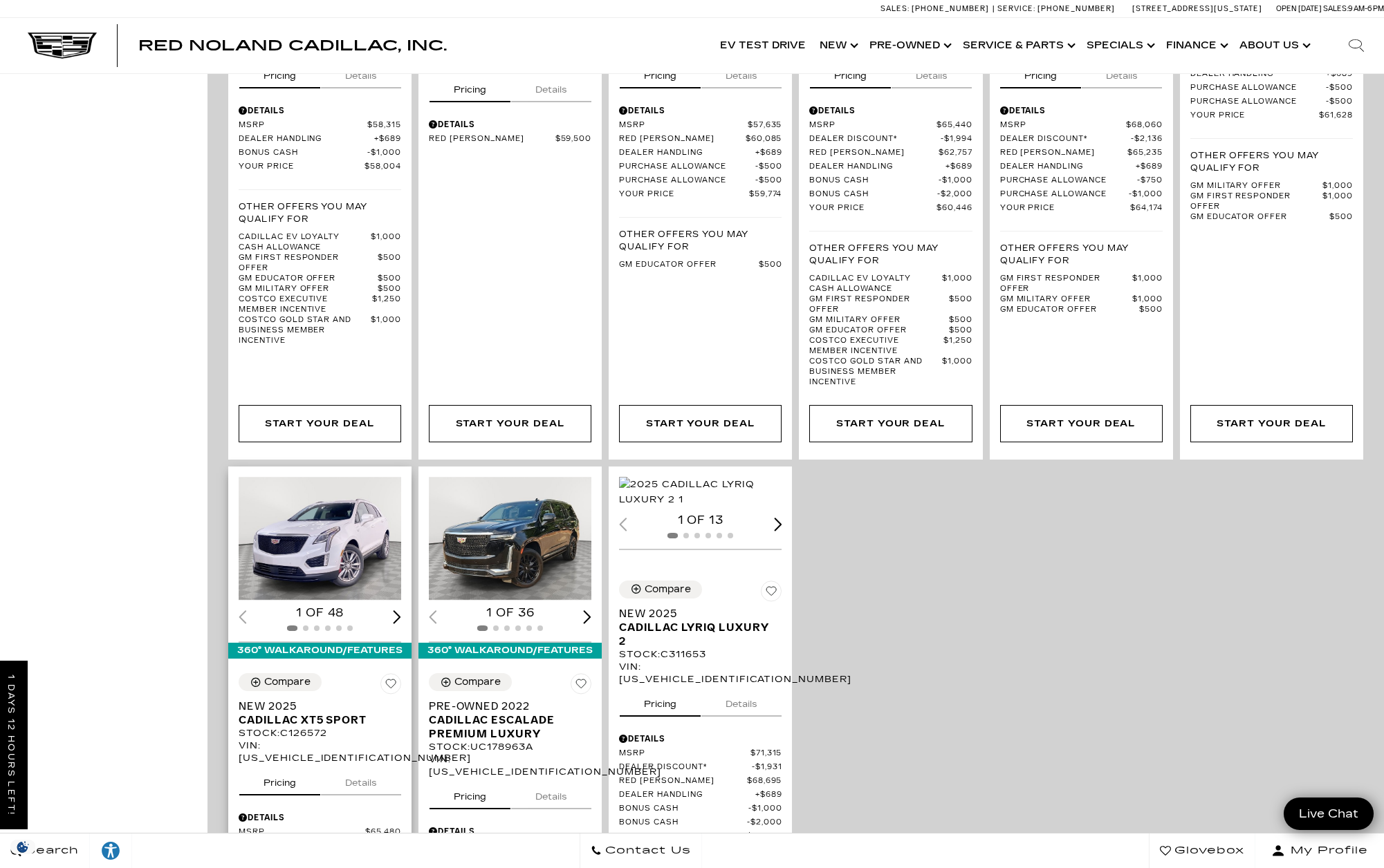
click at [334, 480] on img "1 / 2" at bounding box center [321, 538] width 164 height 123
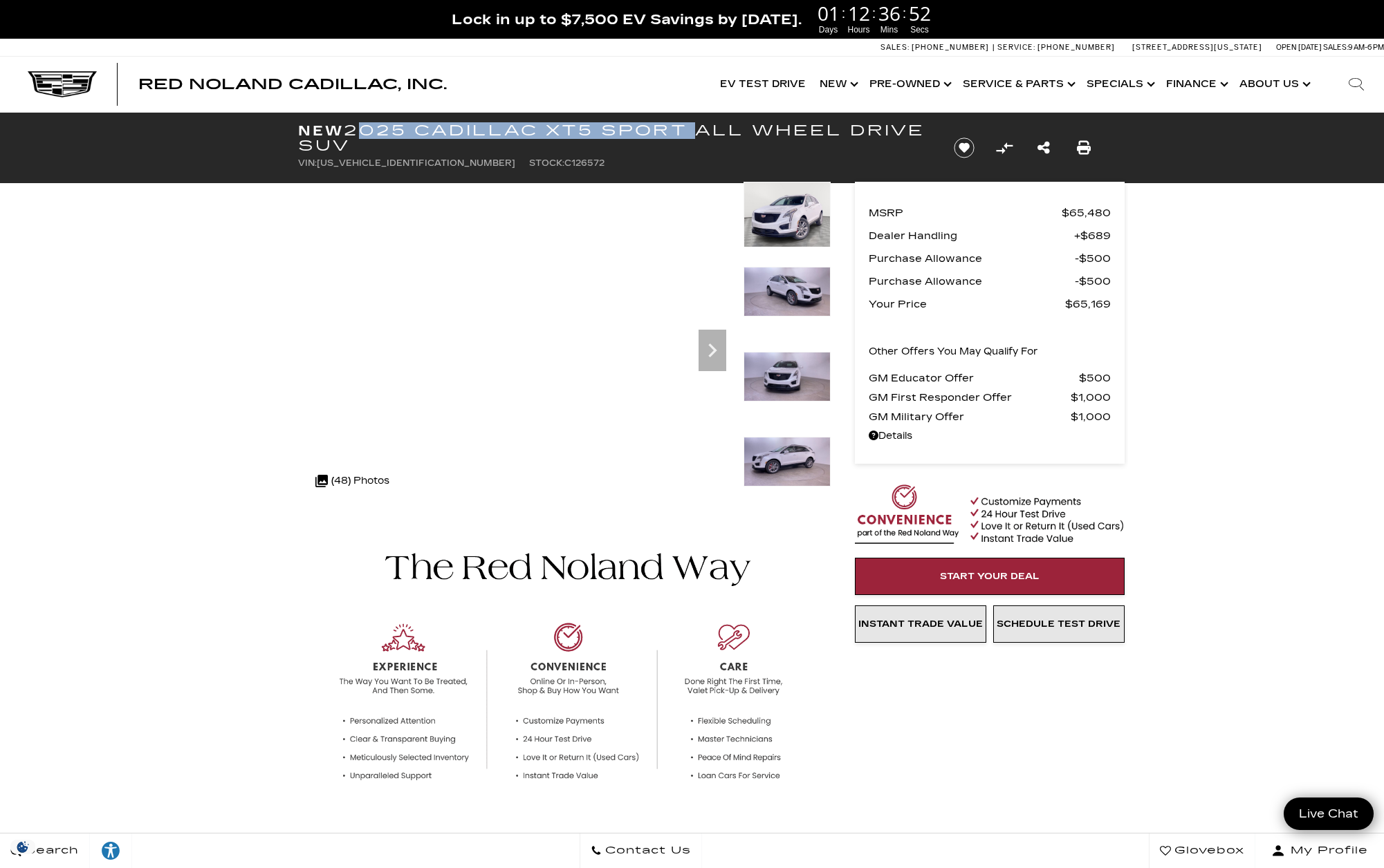
drag, startPoint x: 354, startPoint y: 129, endPoint x: 686, endPoint y: 126, distance: 332.0
click at [686, 126] on h1 "New 2025 Cadillac XT5 Sport All Wheel Drive SUV" at bounding box center [615, 138] width 633 height 30
copy h1 "2025 Cadillac XT5 Sport"
drag, startPoint x: 435, startPoint y: 162, endPoint x: 524, endPoint y: 163, distance: 89.0
click at [524, 163] on ul "VIN: [US_VEHICLE_IDENTIFICATION_NUMBER] Stock: C126572" at bounding box center [615, 163] width 633 height 19
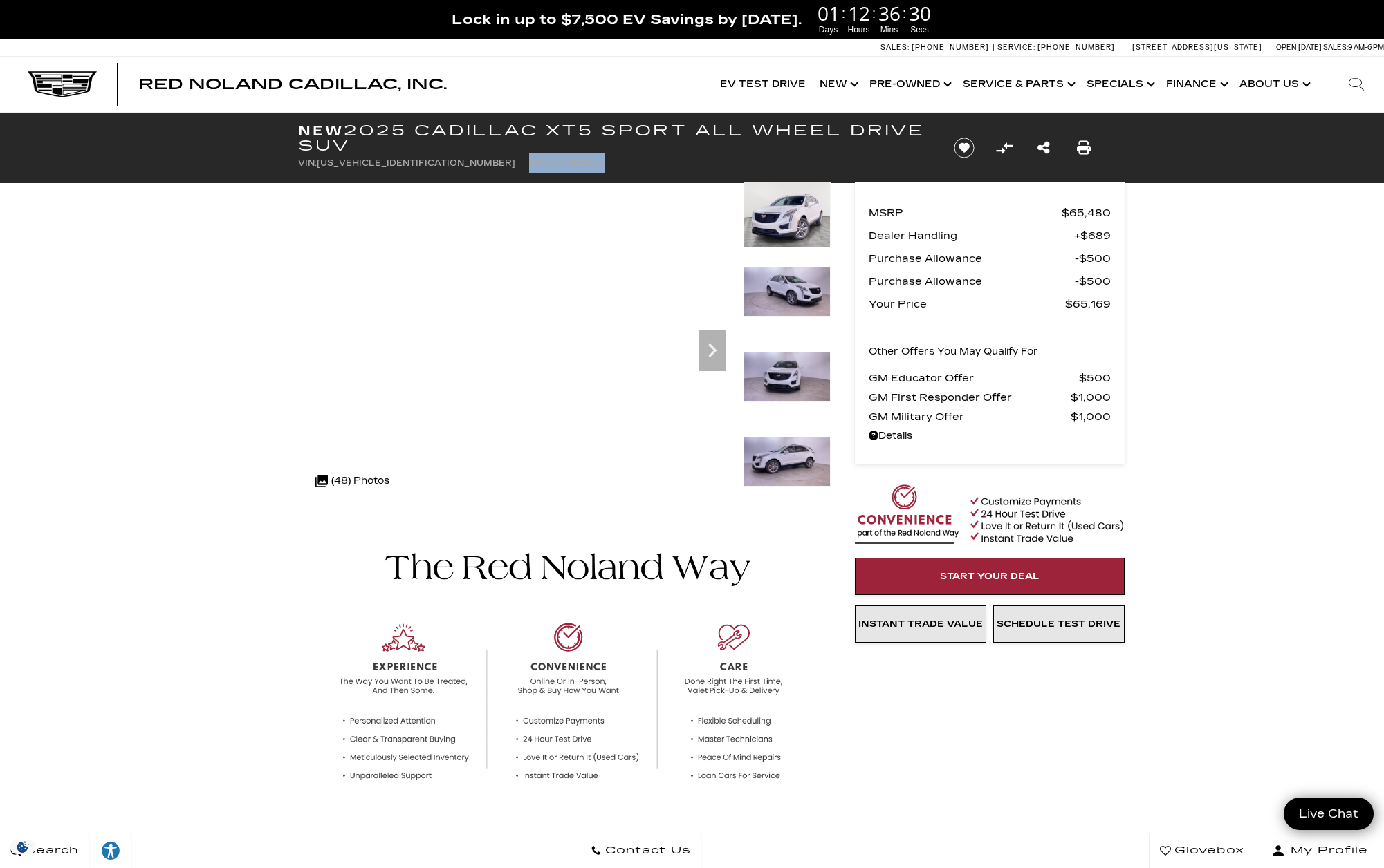
copy li "Stock: C126572"
